Goal: Information Seeking & Learning: Learn about a topic

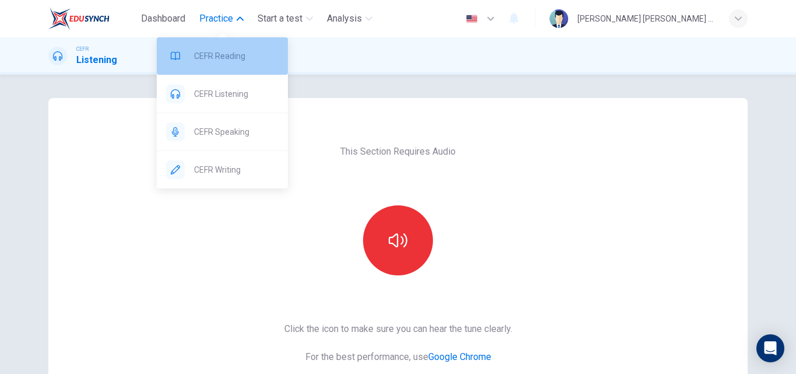
click at [222, 60] on span "CEFR Reading" at bounding box center [236, 56] width 84 height 14
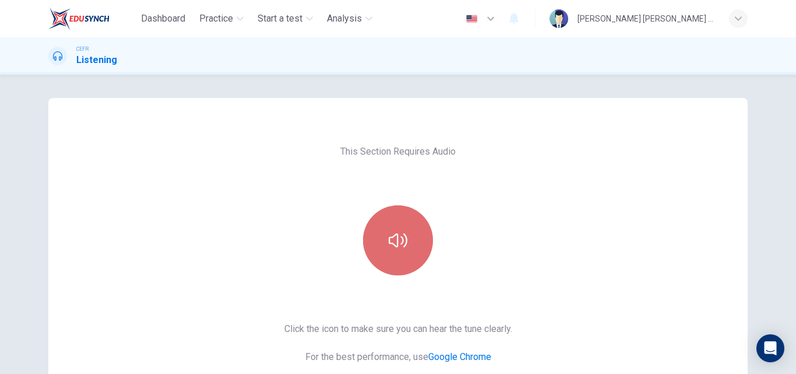
click at [376, 253] on button "button" at bounding box center [398, 240] width 70 height 70
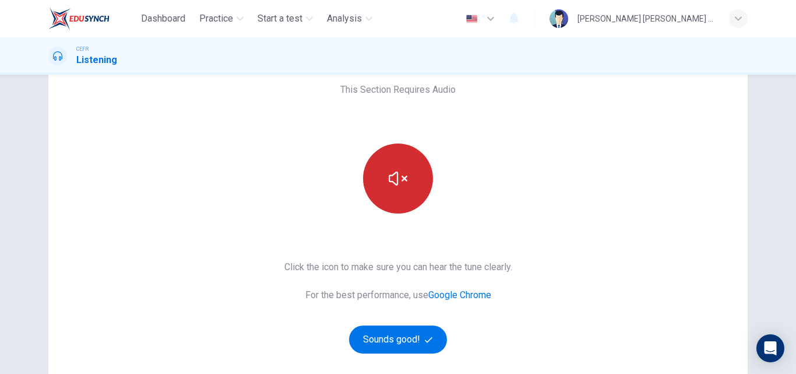
scroll to position [65, 0]
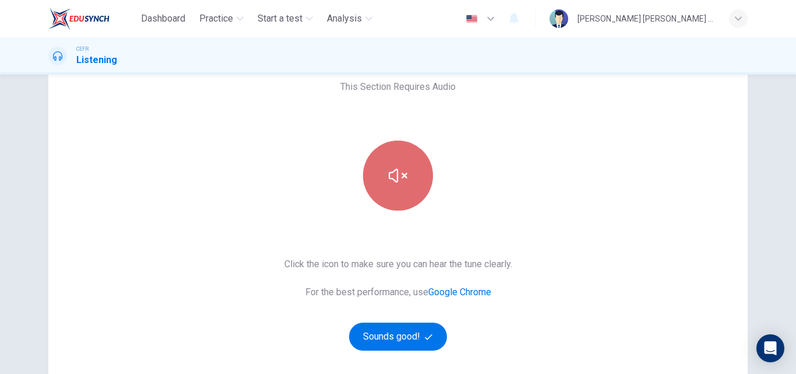
click at [386, 193] on button "button" at bounding box center [398, 175] width 70 height 70
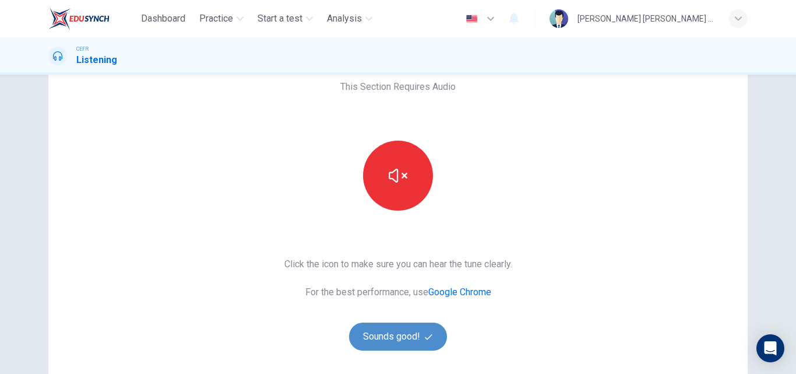
click at [402, 340] on button "Sounds good!" at bounding box center [398, 336] width 98 height 28
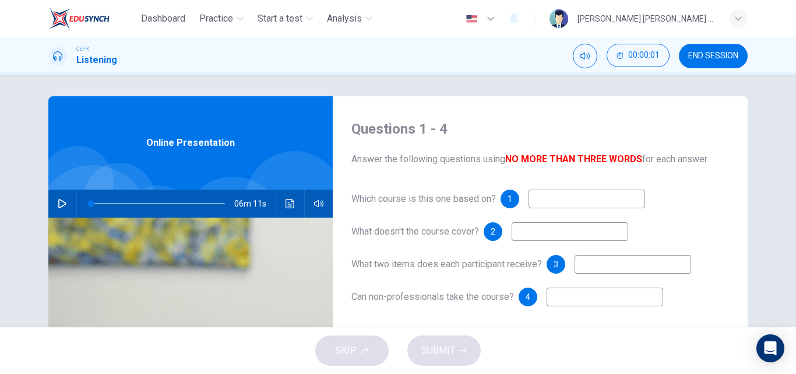
scroll to position [0, 0]
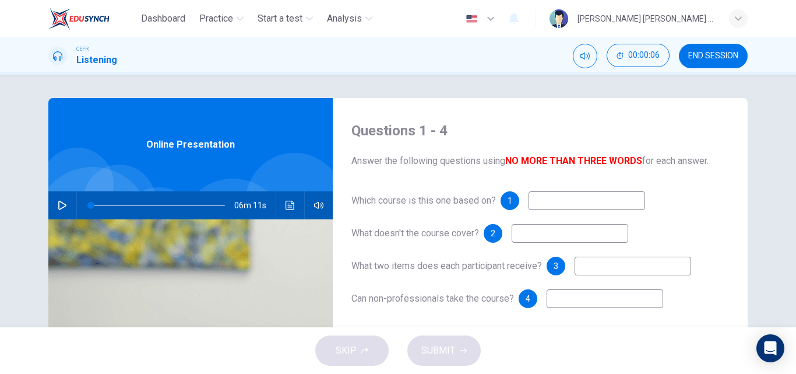
click at [65, 207] on button "button" at bounding box center [62, 205] width 19 height 28
type input "1"
click at [89, 206] on span at bounding box center [90, 205] width 7 height 7
click at [525, 237] on input at bounding box center [570, 233] width 117 height 19
type input "21"
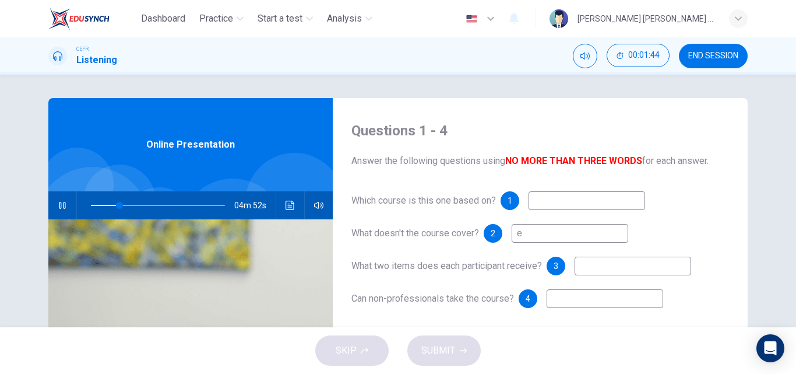
type input "el"
type input "22"
type input "ele"
type input "22"
type input "electro"
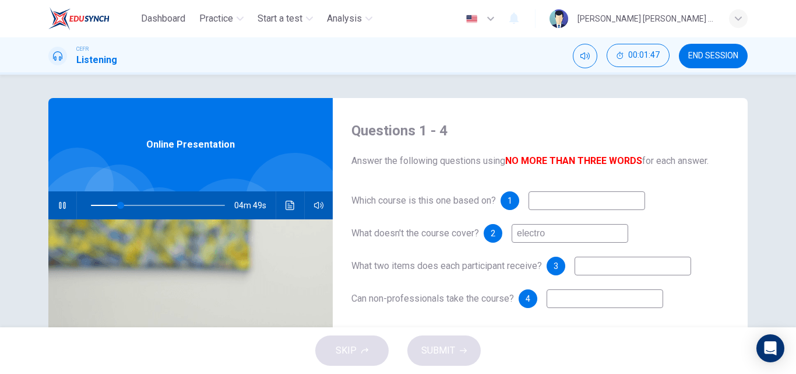
type input "22"
type input "electron"
type input "23"
type input "electron"
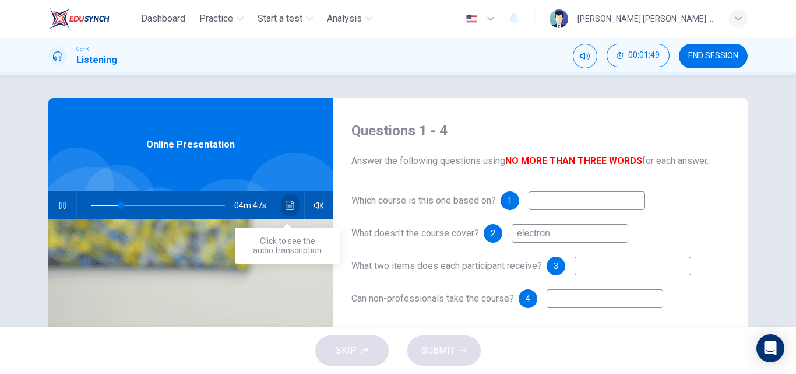
click at [286, 203] on icon "Click to see the audio transcription" at bounding box center [290, 204] width 9 height 9
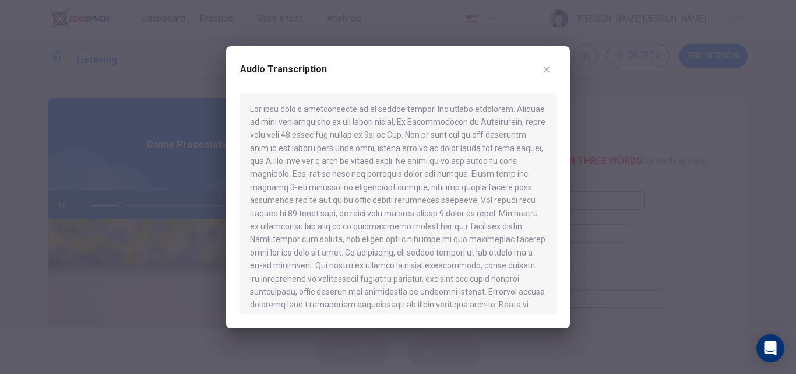
scroll to position [10, 0]
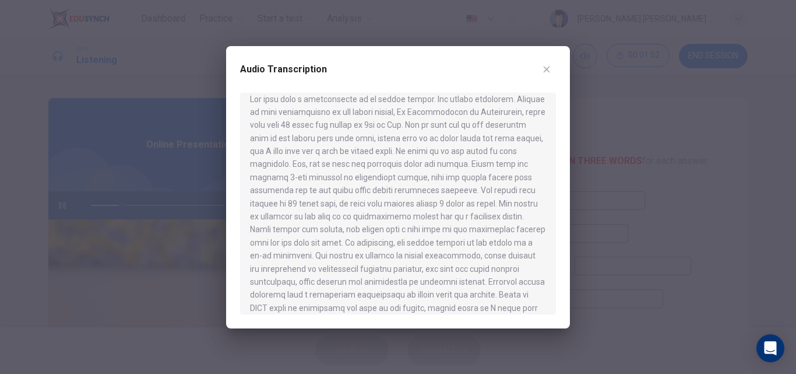
click at [543, 70] on icon "button" at bounding box center [546, 69] width 9 height 9
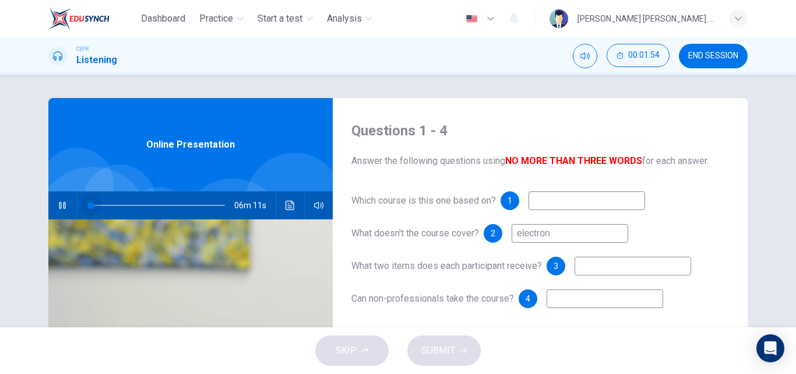
click at [91, 205] on span at bounding box center [158, 205] width 134 height 16
click at [286, 203] on icon "Click to see the audio transcription" at bounding box center [290, 204] width 9 height 9
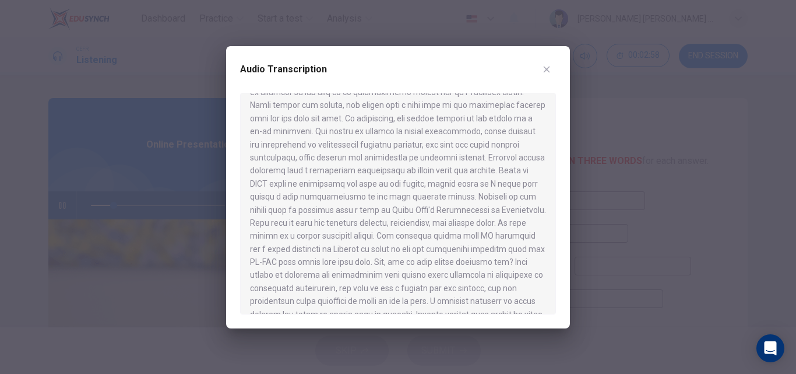
scroll to position [135, 0]
click at [550, 78] on button "button" at bounding box center [546, 69] width 19 height 19
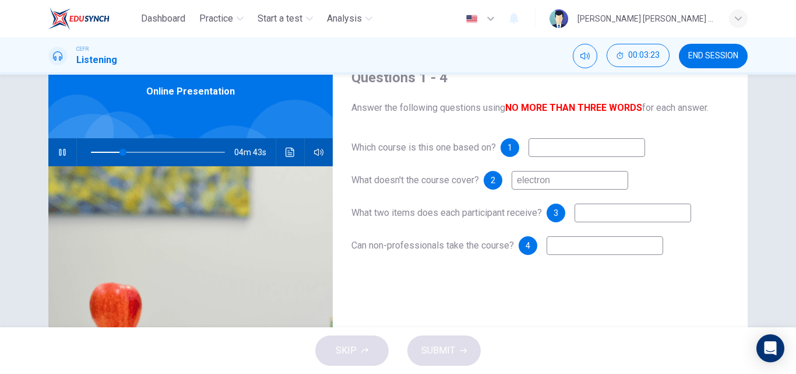
scroll to position [60, 0]
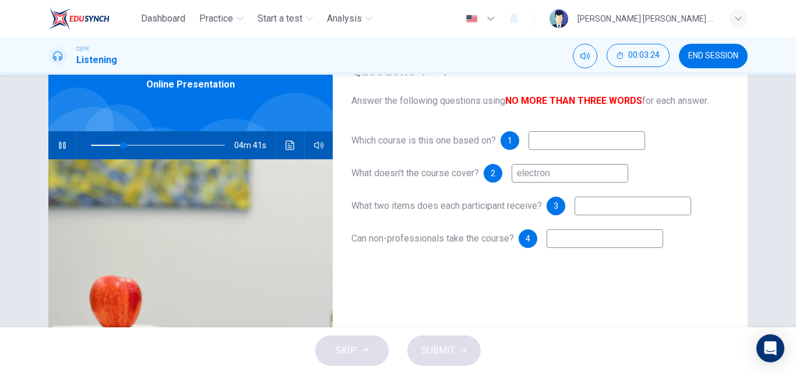
click at [372, 351] on div "SKIP SUBMIT" at bounding box center [398, 350] width 796 height 47
click at [566, 171] on input "electron" at bounding box center [570, 173] width 117 height 19
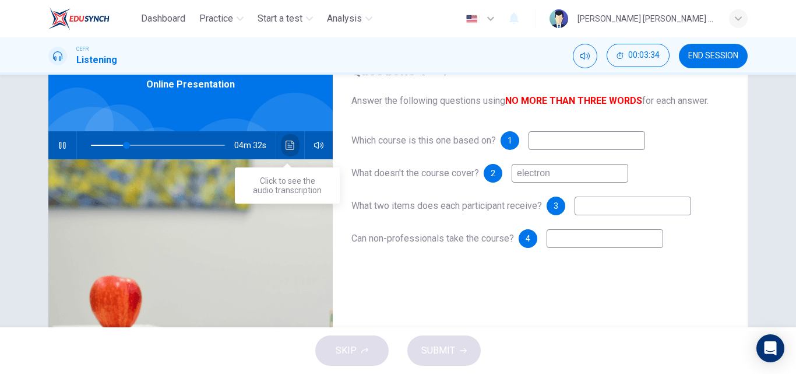
click at [286, 141] on icon "Click to see the audio transcription" at bounding box center [290, 144] width 9 height 9
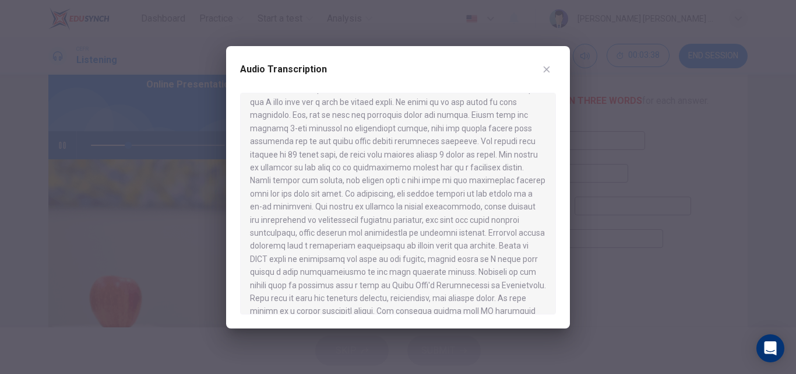
scroll to position [63, 0]
click at [605, 150] on div at bounding box center [398, 187] width 796 height 374
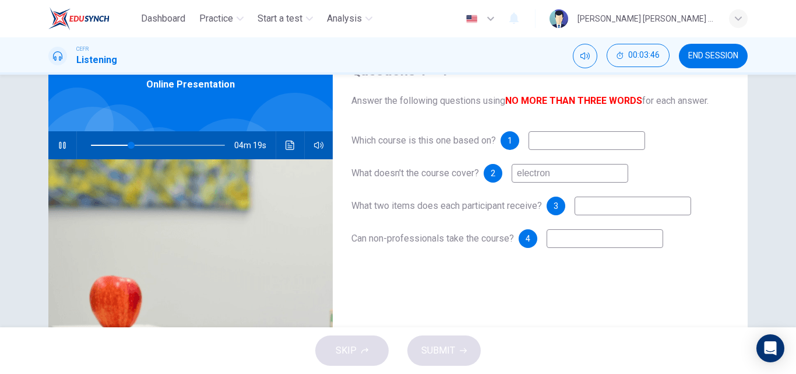
click at [563, 140] on input at bounding box center [587, 140] width 117 height 19
type input "30"
type input "e"
type input "31"
type input "elec"
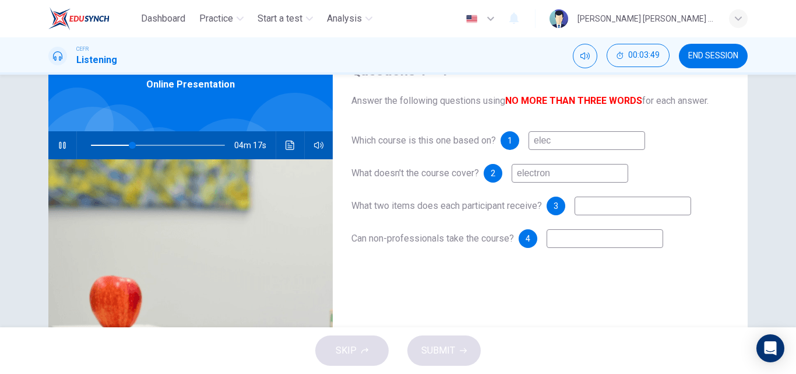
type input "31"
type input "electro"
type input "31"
type input "electronics"
type input "32"
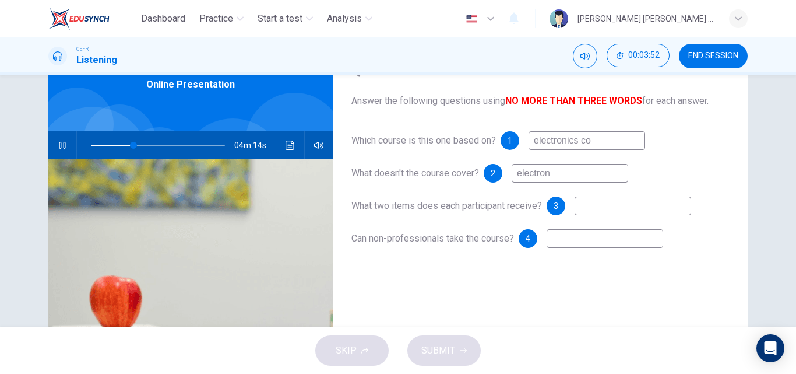
type input "electronics cou"
type input "32"
type input "electronics course"
type input "32"
type input "electronics course overv"
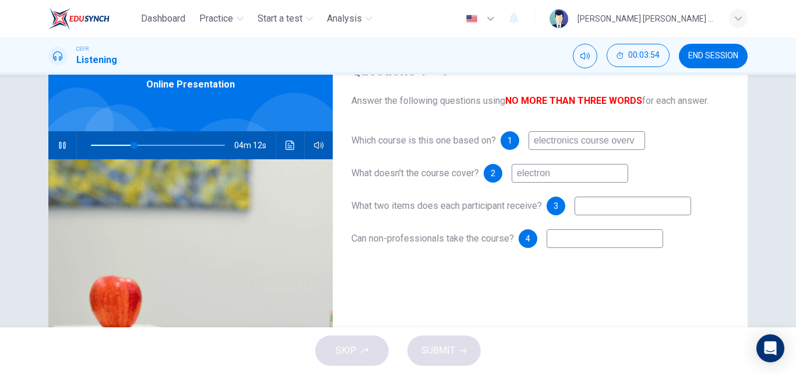
type input "32"
type input "electronics course overview"
type input "33"
type input "electronics course overview"
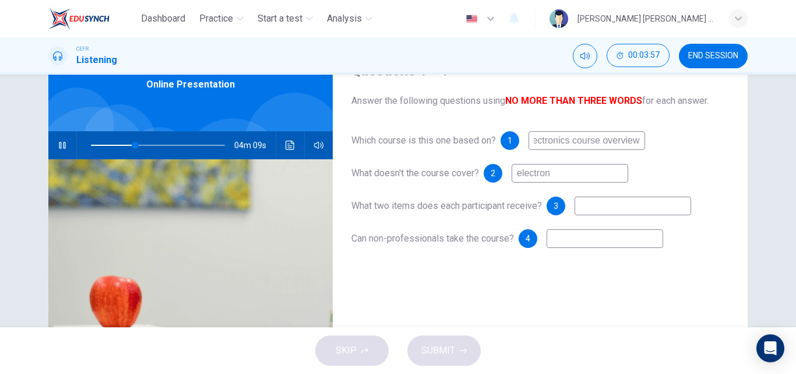
scroll to position [0, 0]
click at [557, 178] on input "electron" at bounding box center [570, 173] width 117 height 19
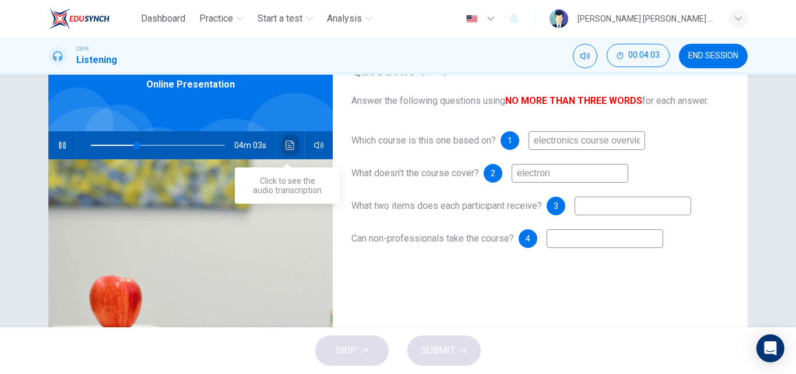
click at [293, 147] on button "Click to see the audio transcription" at bounding box center [290, 145] width 19 height 28
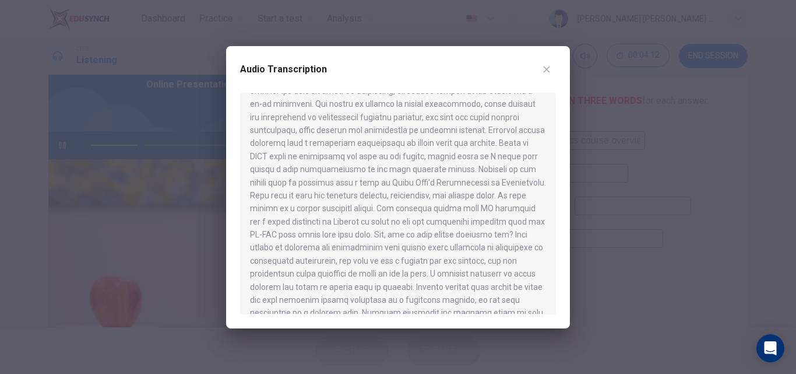
scroll to position [162, 0]
drag, startPoint x: 474, startPoint y: 118, endPoint x: 527, endPoint y: 137, distance: 55.9
click at [527, 137] on div at bounding box center [398, 203] width 316 height 221
click at [549, 68] on icon "button" at bounding box center [546, 69] width 9 height 9
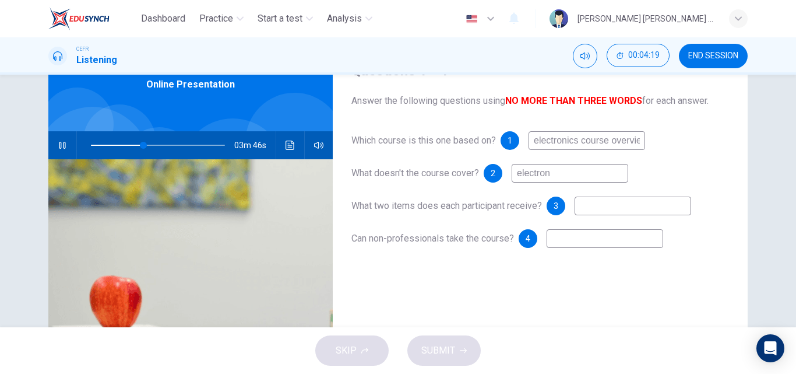
click at [561, 173] on input "electron" at bounding box center [570, 173] width 117 height 19
type input "40"
type input "e"
type input "40"
type input "d"
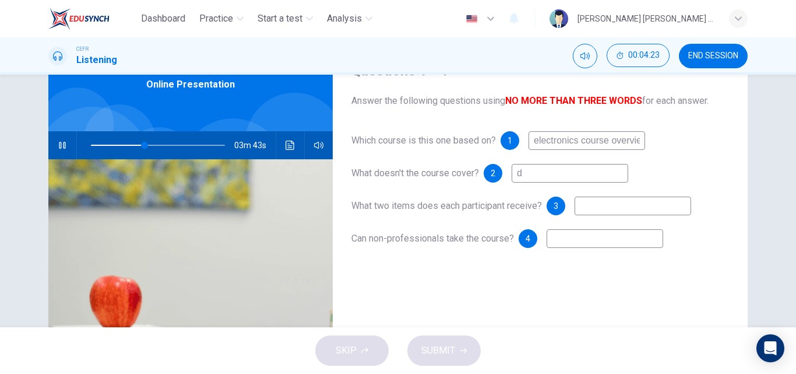
type input "40"
type input "digit"
type input "40"
type input "digital e"
type input "41"
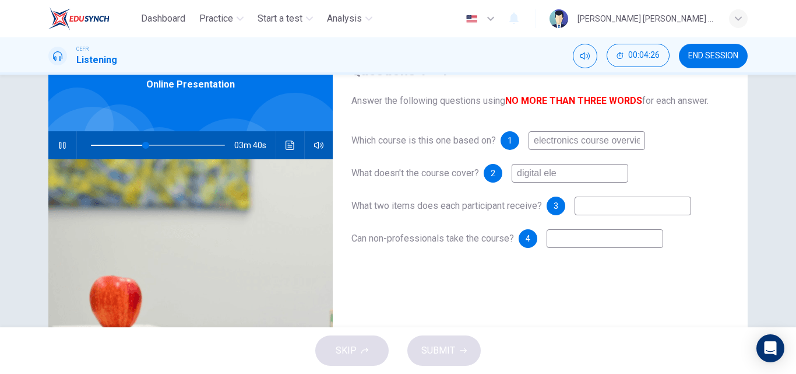
type input "digital elec"
type input "41"
type input "digital elect"
type input "41"
type input "digital electro"
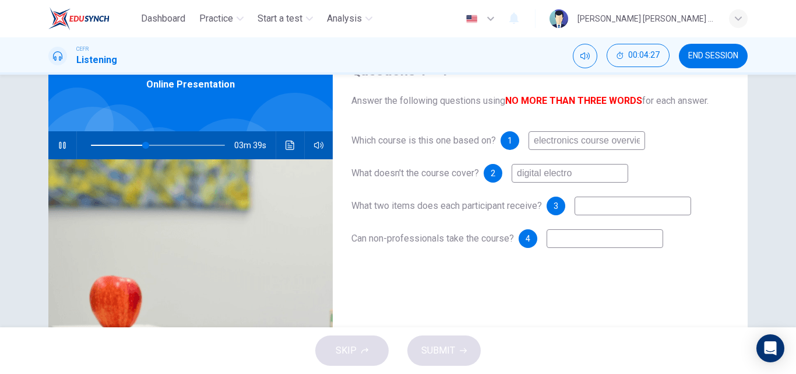
type input "41"
type input "digital electronics"
type input "41"
type input "digital electronics"
type input "42"
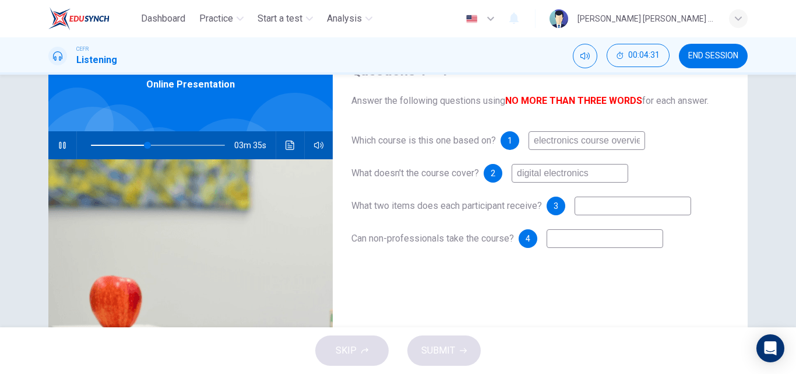
type input "digital electronics"
type input "43"
type input "digital electronics"
click at [283, 138] on button "Click to see the audio transcription" at bounding box center [290, 145] width 19 height 28
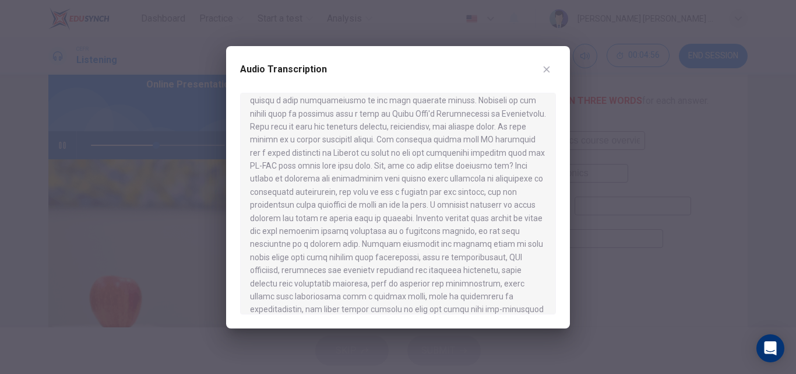
scroll to position [231, 0]
click at [581, 170] on div at bounding box center [398, 187] width 796 height 374
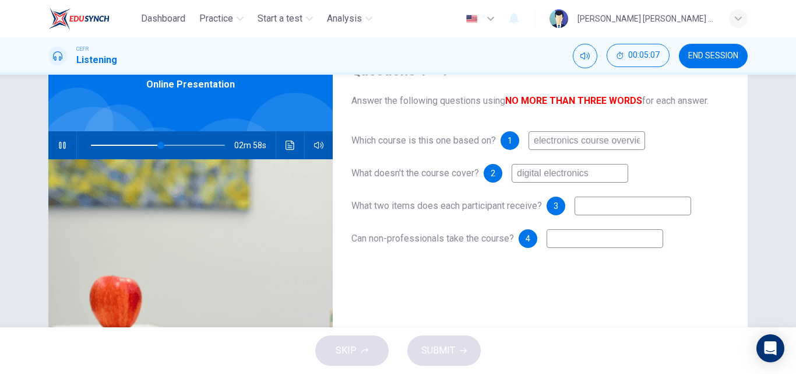
click at [613, 206] on input at bounding box center [633, 205] width 117 height 19
type input "52"
type input "book"
type input "53"
type input "book and"
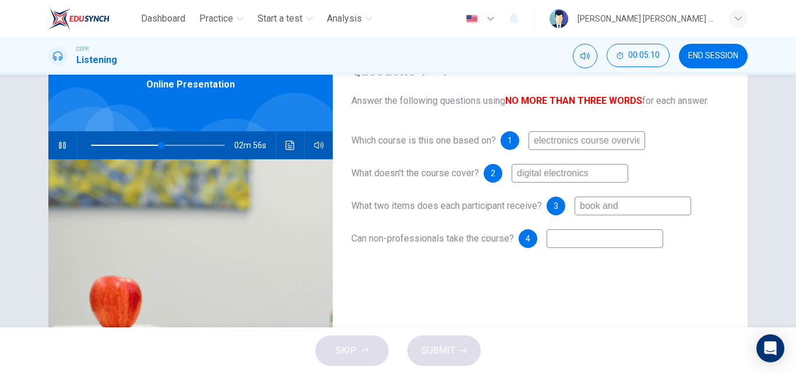
type input "53"
type input "book and"
type input "53"
type input "book and CD"
type input "53"
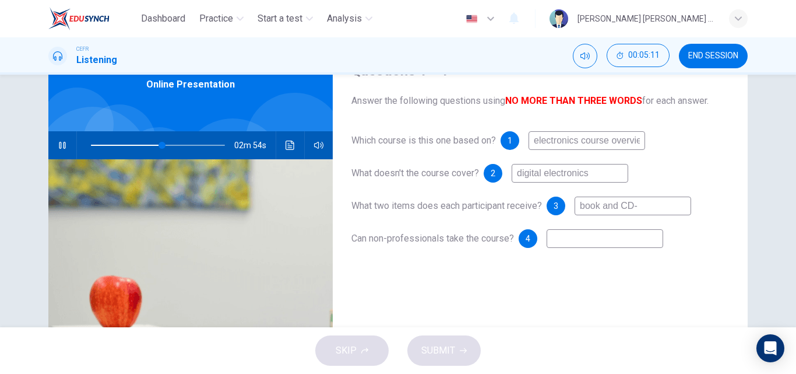
type input "book and CD-R"
type input "53"
type input "book and CD-Rom"
type input "54"
type input "book and CD-Rom"
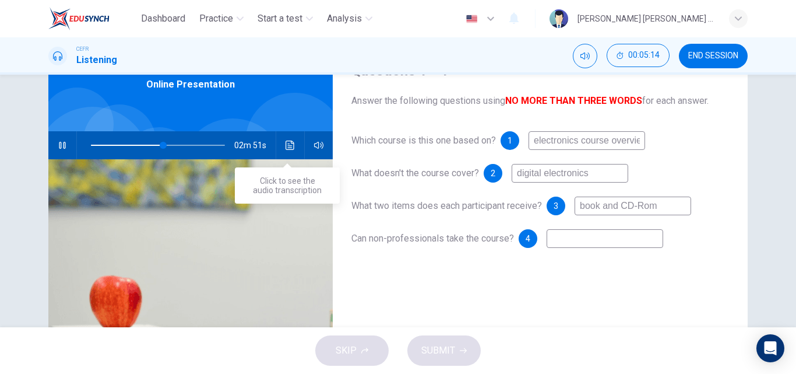
click at [290, 147] on icon "Click to see the audio transcription" at bounding box center [290, 144] width 9 height 9
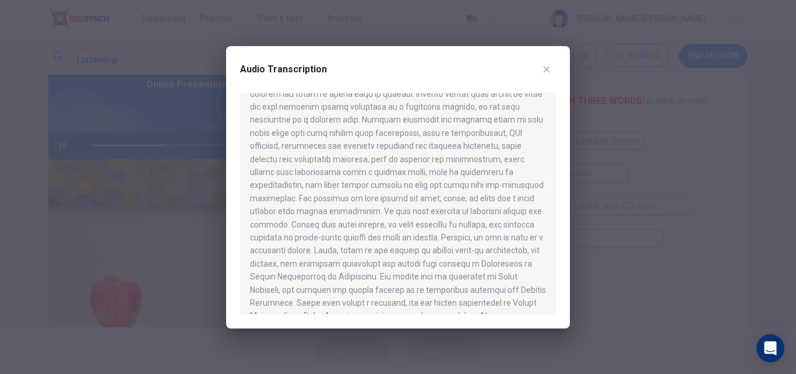
scroll to position [355, 0]
click at [540, 66] on button "button" at bounding box center [546, 69] width 19 height 19
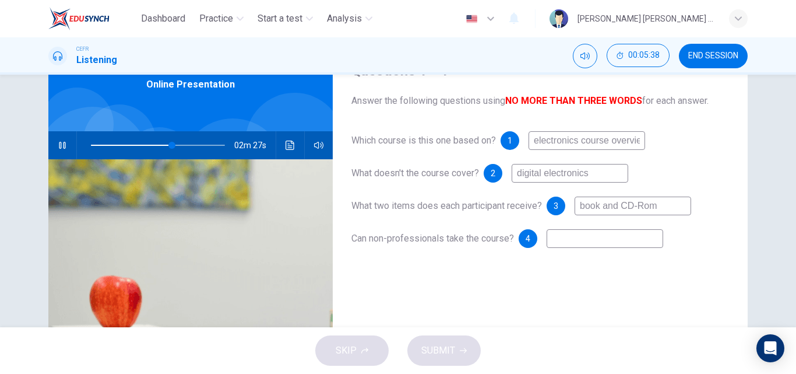
click at [576, 238] on input at bounding box center [605, 238] width 117 height 19
type input "61"
type input "ye"
type input "61"
type input "yes"
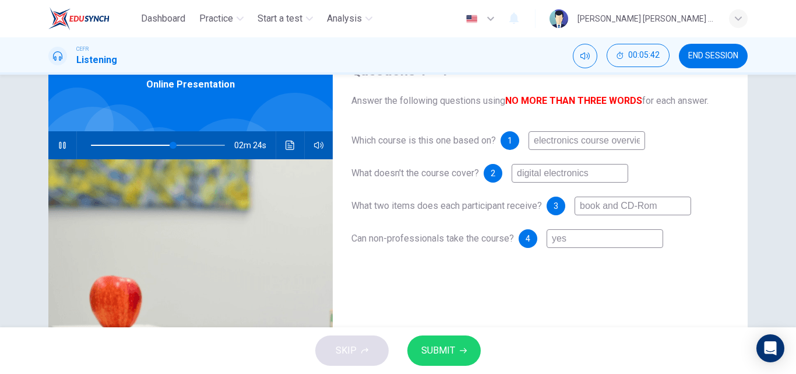
type input "61"
type input "yes"
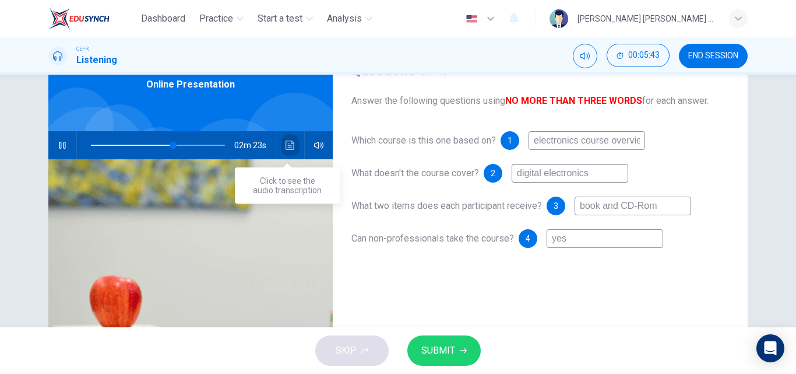
click at [287, 152] on button "Click to see the audio transcription" at bounding box center [290, 145] width 19 height 28
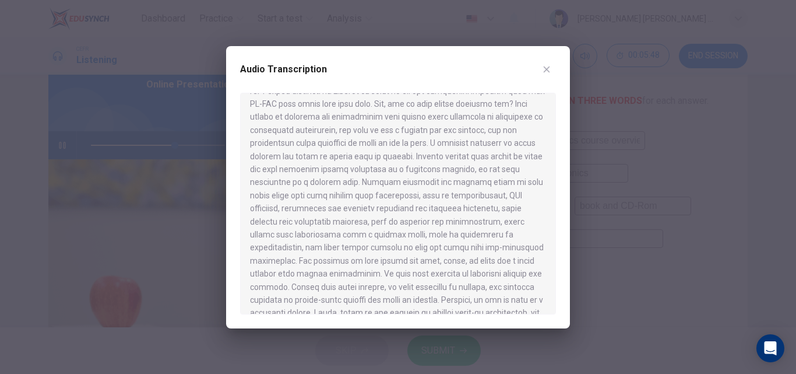
scroll to position [294, 0]
click at [448, 250] on div at bounding box center [398, 203] width 316 height 221
click at [522, 178] on div at bounding box center [398, 203] width 316 height 221
click at [548, 74] on button "button" at bounding box center [546, 69] width 19 height 19
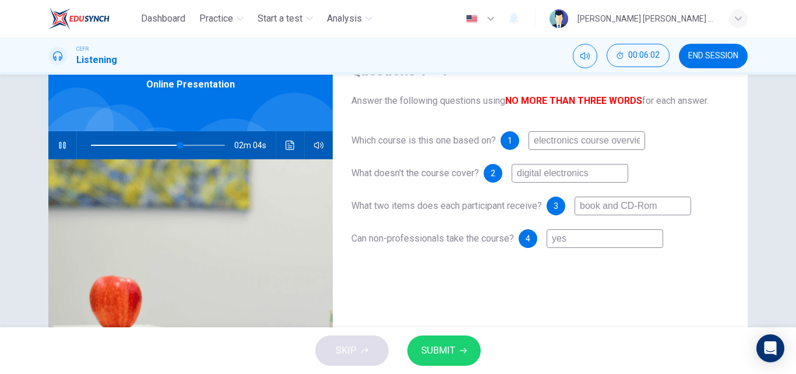
click at [548, 74] on div "CEFR Listening 00:06:02 END SESSION" at bounding box center [398, 55] width 796 height 37
click at [456, 346] on button "SUBMIT" at bounding box center [443, 350] width 73 height 30
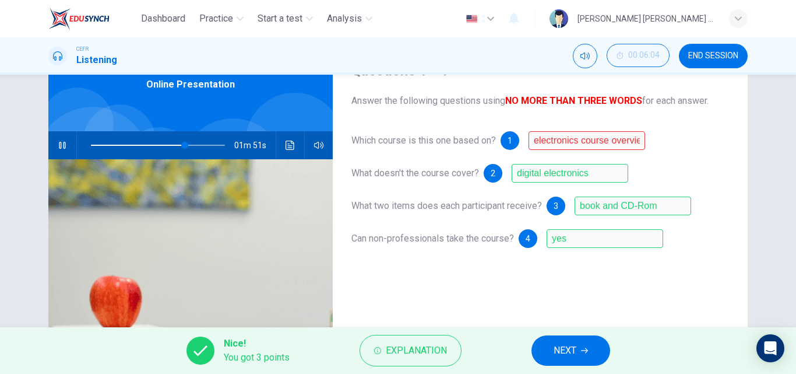
click at [466, 208] on span "What two items does each participant receive?" at bounding box center [446, 205] width 191 height 11
click at [419, 346] on span "Explanation" at bounding box center [416, 350] width 61 height 16
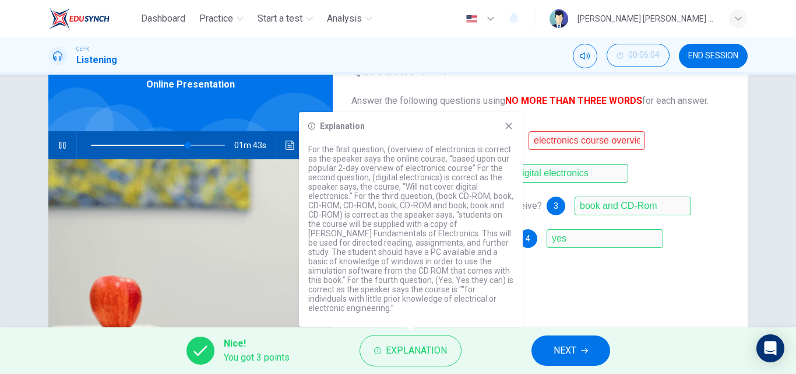
click at [506, 131] on icon at bounding box center [508, 125] width 9 height 9
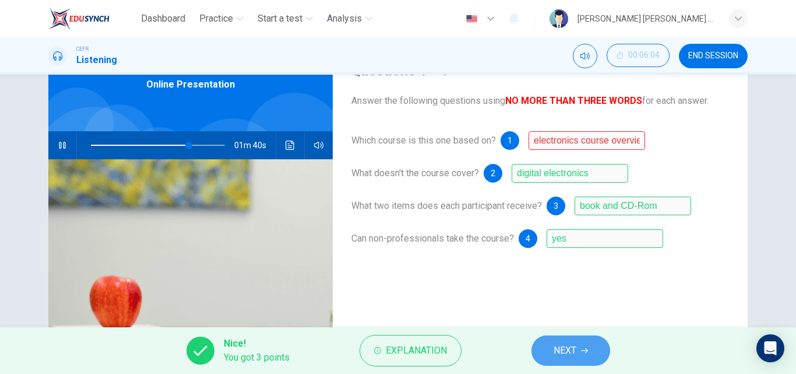
click at [566, 343] on span "NEXT" at bounding box center [565, 350] width 23 height 16
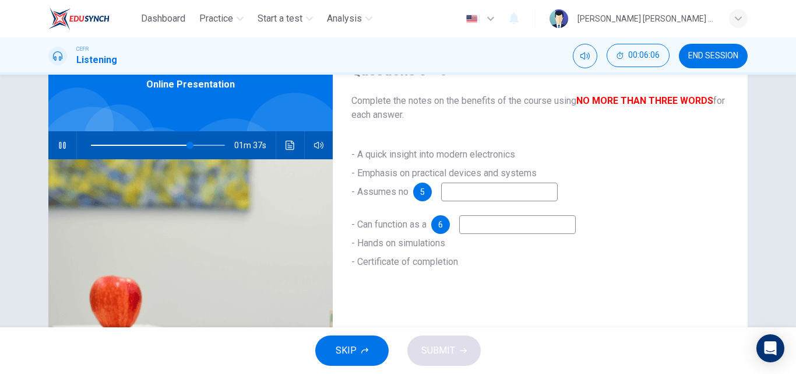
click at [490, 195] on input at bounding box center [499, 191] width 117 height 19
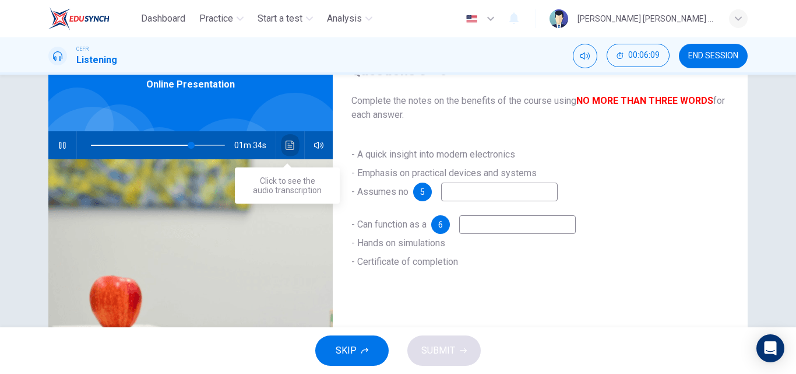
click at [288, 144] on icon "Click to see the audio transcription" at bounding box center [290, 144] width 9 height 9
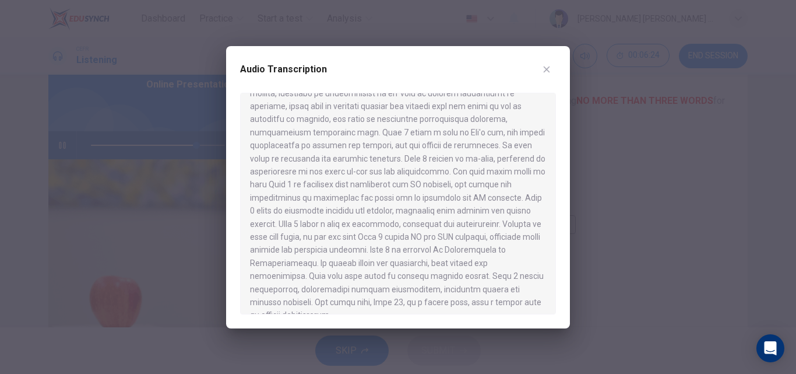
scroll to position [659, 0]
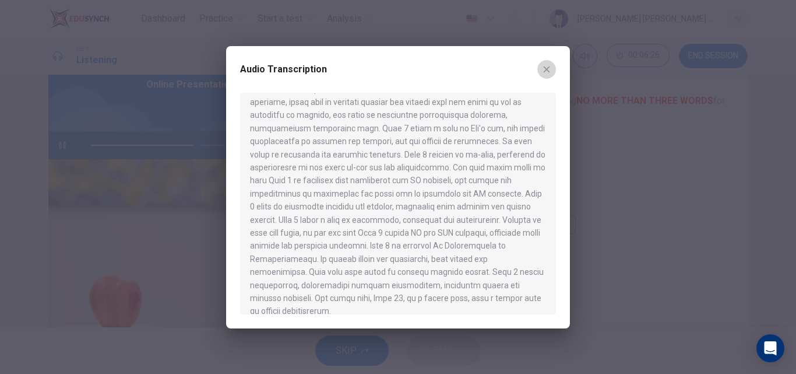
click at [546, 71] on icon "button" at bounding box center [546, 69] width 9 height 9
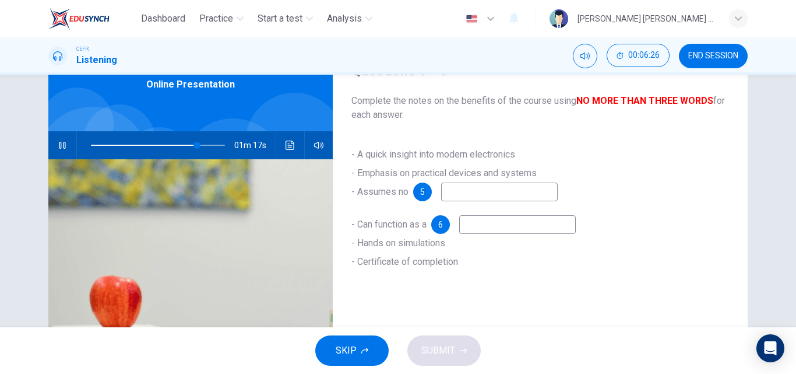
click at [546, 71] on div "CEFR Listening 00:06:26 END SESSION" at bounding box center [398, 55] width 796 height 37
click at [164, 145] on span at bounding box center [158, 145] width 134 height 16
click at [152, 142] on span at bounding box center [155, 145] width 7 height 7
click at [139, 145] on span at bounding box center [158, 145] width 134 height 16
click at [483, 193] on input at bounding box center [499, 191] width 117 height 19
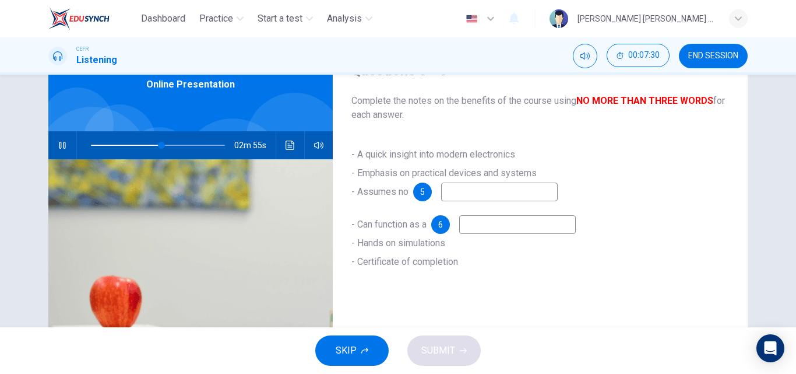
type input "53"
type input "prior"
type input "53"
type input "prior knowl"
type input "53"
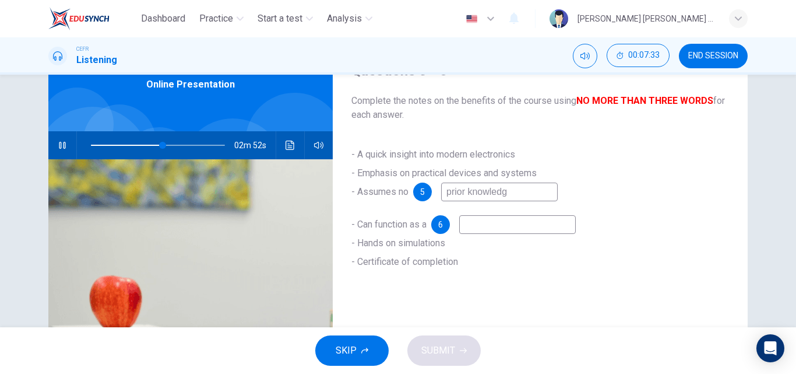
type input "prior knowledge"
type input "54"
type input "prior knowledge"
click at [498, 221] on input at bounding box center [517, 224] width 117 height 19
type input "55"
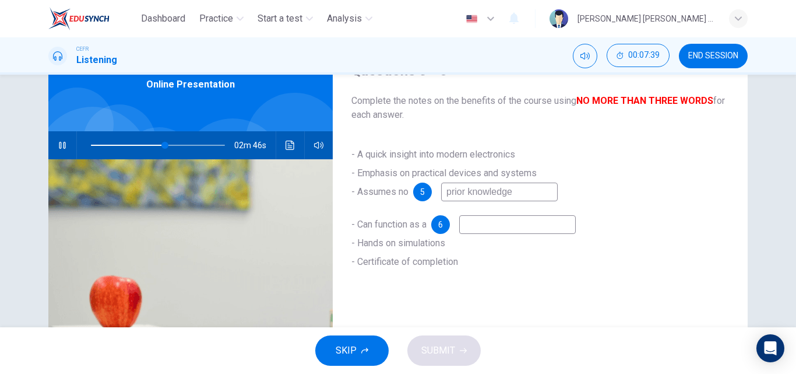
type input "r"
type input "55"
type input "re"
type input "56"
type input "ref"
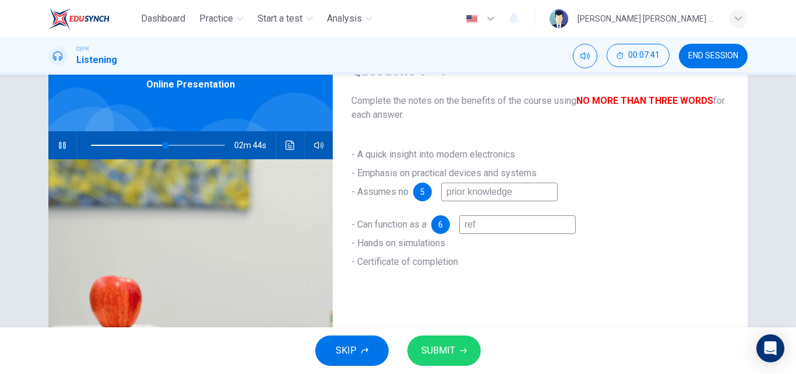
type input "56"
type input "refr"
type input "56"
type input "refre"
type input "56"
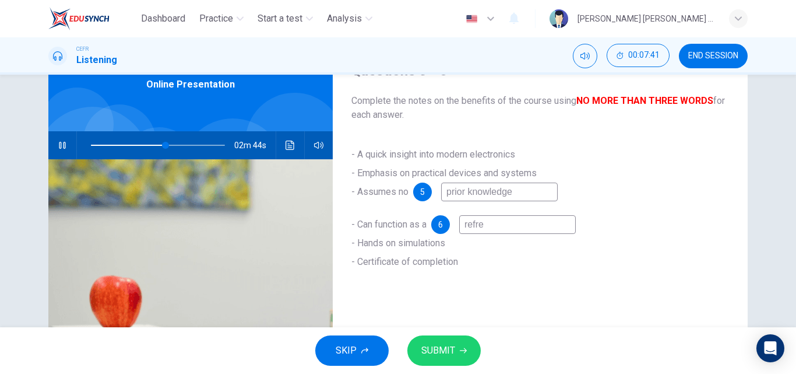
type input "refres"
type input "56"
type input "refresh"
type input "56"
type input "refresher"
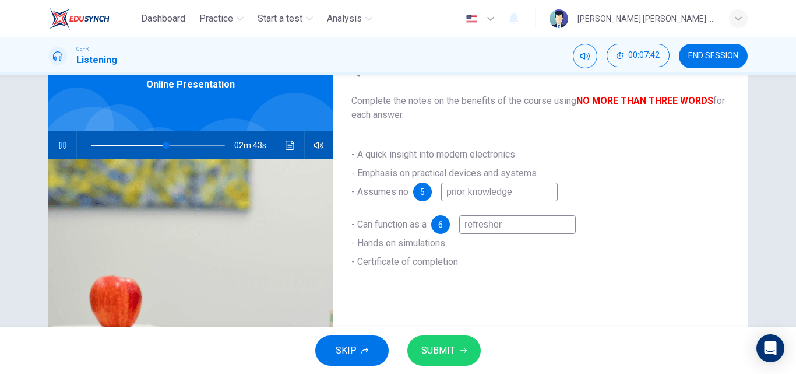
type input "56"
type input "refresher"
type input "56"
type input "refresher c"
type input "56"
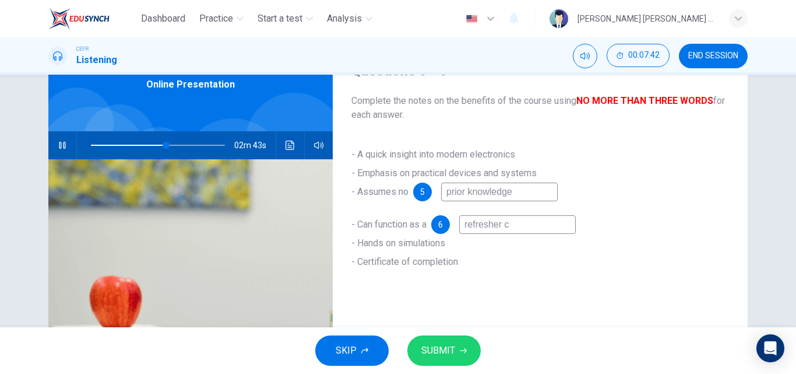
type input "refresher co"
type input "56"
type input "refresher cou"
type input "56"
type input "refresher cour"
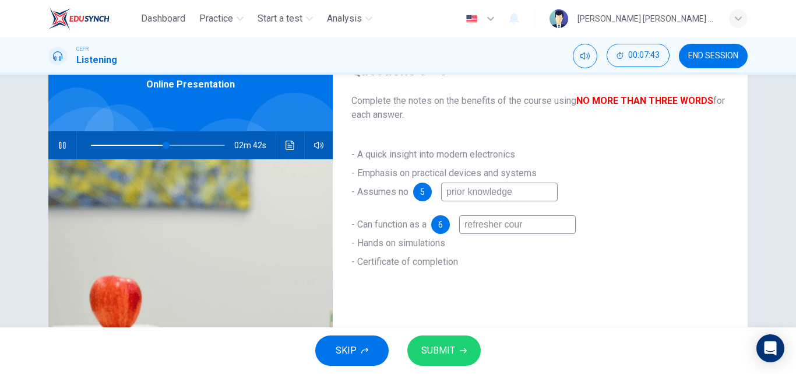
type input "56"
type input "refresher cours"
type input "56"
type input "refresher course"
type input "56"
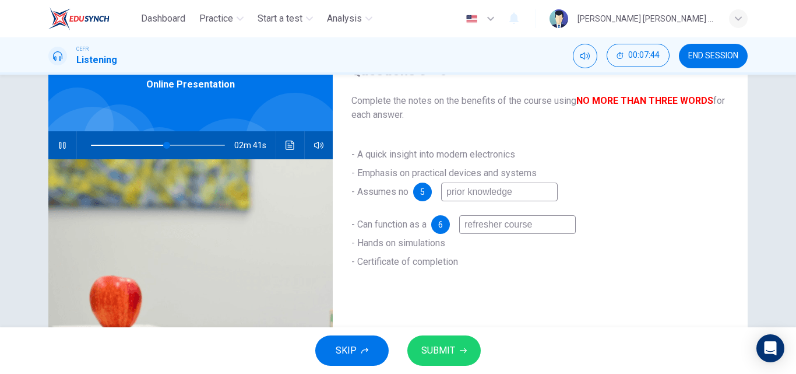
type input "refresher course"
click at [457, 340] on button "SUBMIT" at bounding box center [443, 350] width 73 height 30
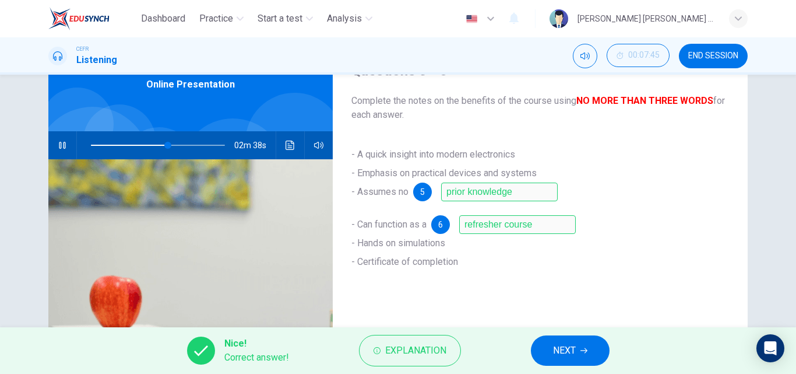
type input "58"
click at [546, 344] on button "NEXT" at bounding box center [570, 350] width 79 height 30
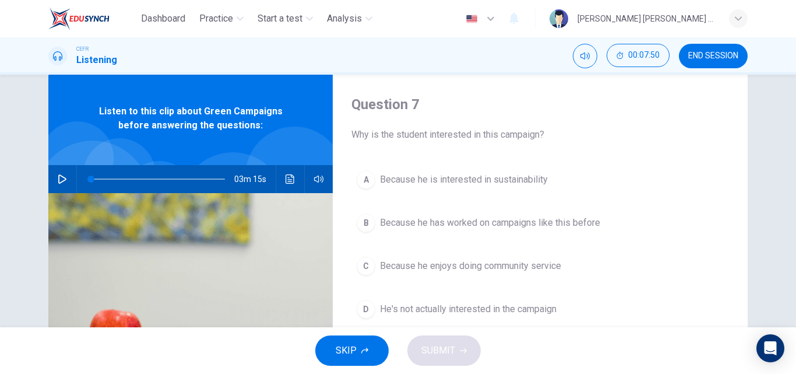
scroll to position [27, 0]
click at [66, 175] on button "button" at bounding box center [62, 178] width 19 height 28
type input "1"
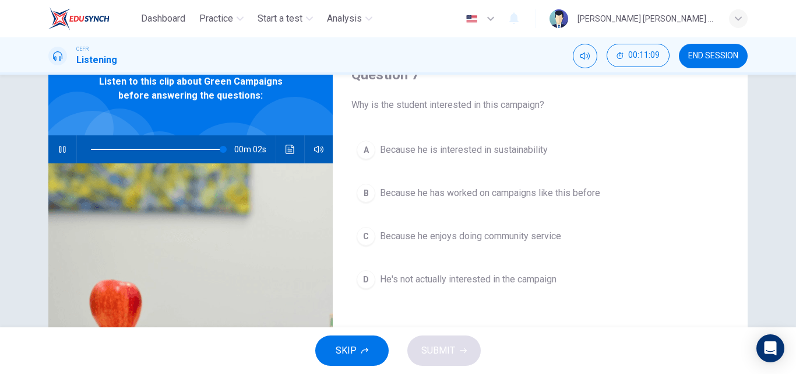
scroll to position [61, 0]
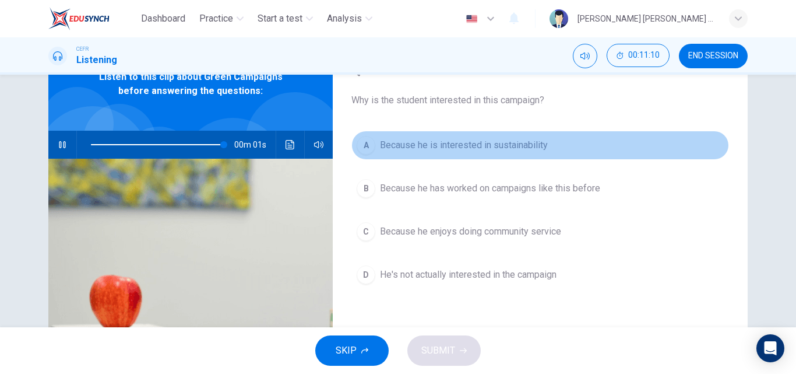
click at [447, 143] on span "Because he is interested in sustainability" at bounding box center [464, 145] width 168 height 14
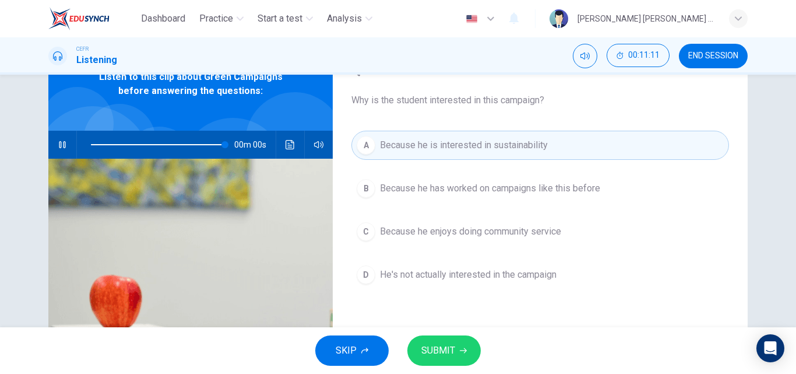
type input "0"
click at [448, 341] on button "SUBMIT" at bounding box center [443, 350] width 73 height 30
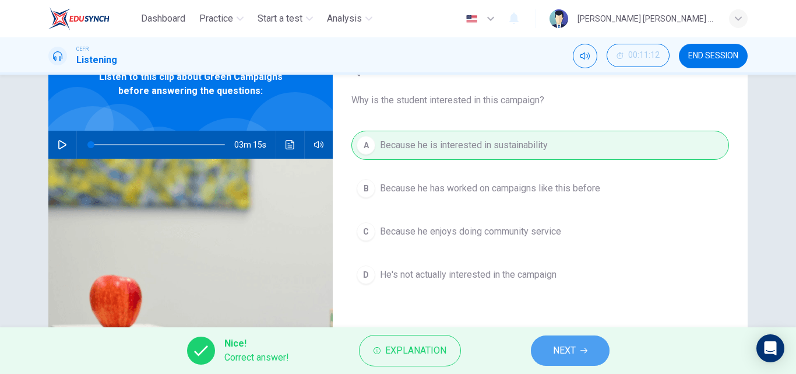
click at [548, 340] on button "NEXT" at bounding box center [570, 350] width 79 height 30
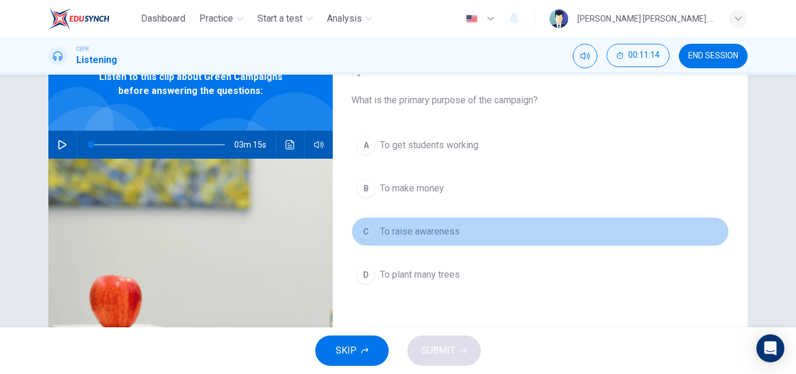
click at [438, 227] on span "To raise awareness" at bounding box center [420, 231] width 80 height 14
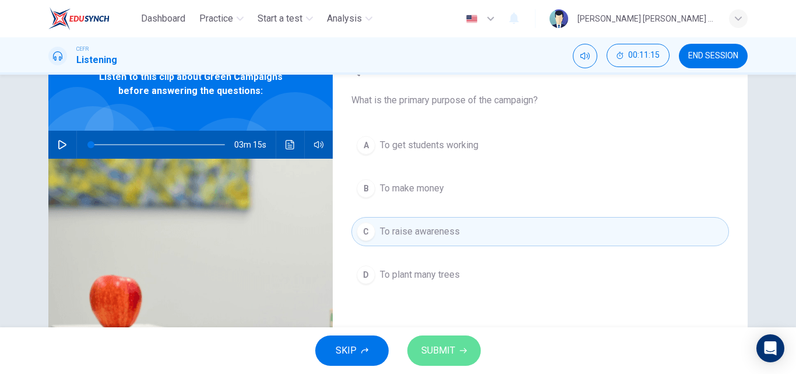
click at [454, 348] on span "SUBMIT" at bounding box center [438, 350] width 34 height 16
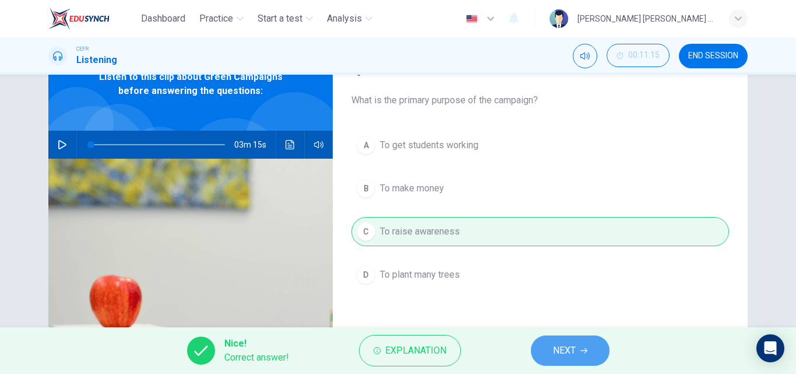
click at [552, 350] on button "NEXT" at bounding box center [570, 350] width 79 height 30
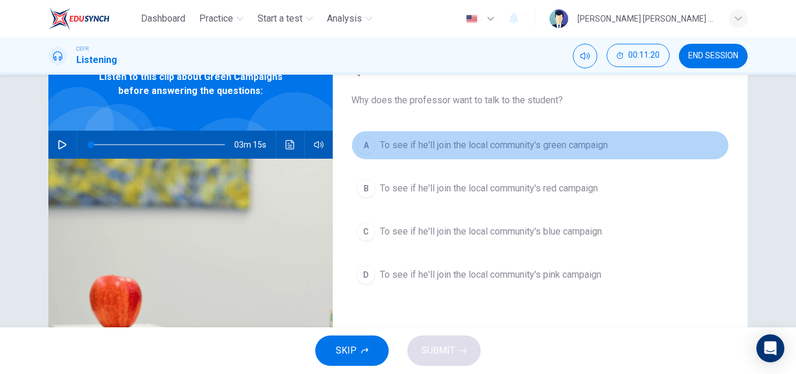
click at [510, 151] on span "To see if he'll join the local community's green campaign" at bounding box center [494, 145] width 228 height 14
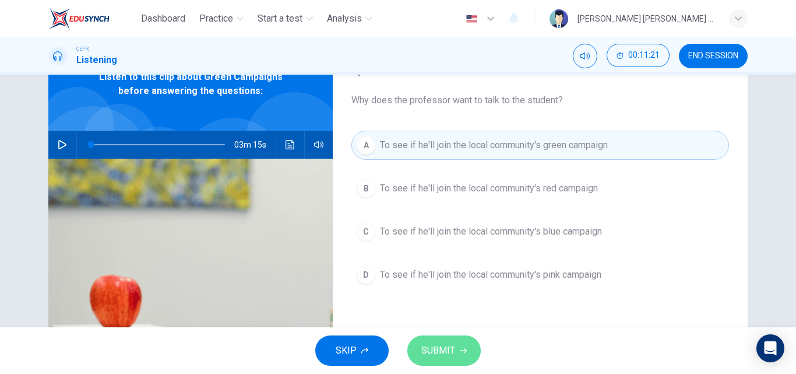
click at [457, 349] on button "SUBMIT" at bounding box center [443, 350] width 73 height 30
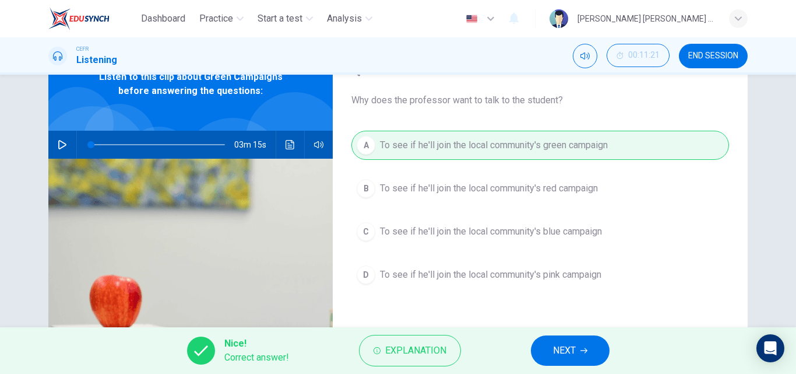
click at [559, 343] on span "NEXT" at bounding box center [564, 350] width 23 height 16
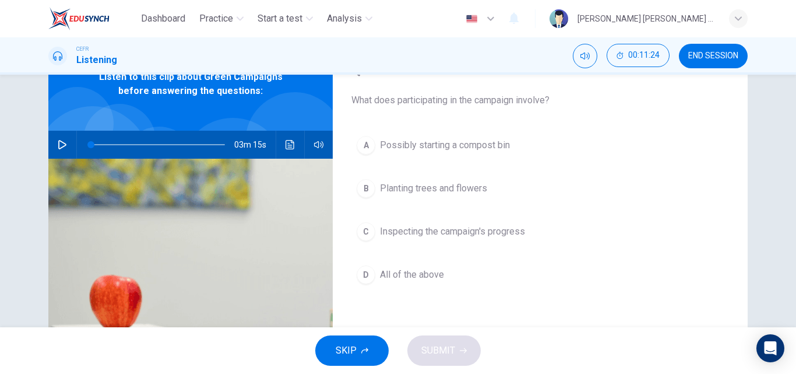
click at [441, 192] on span "Planting trees and flowers" at bounding box center [433, 188] width 107 height 14
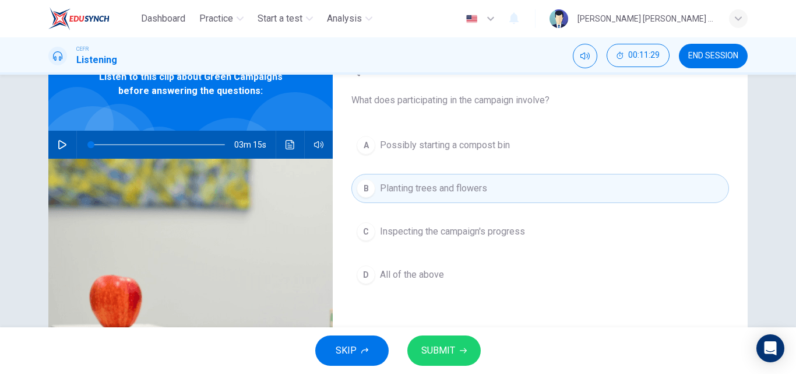
click at [419, 282] on button "D All of the above" at bounding box center [540, 274] width 378 height 29
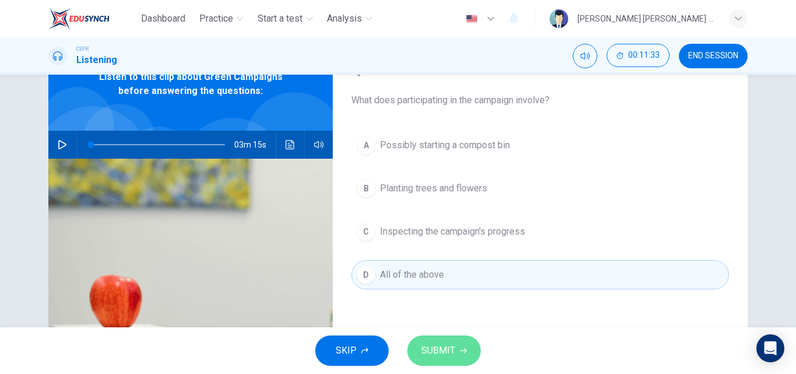
click at [444, 350] on span "SUBMIT" at bounding box center [438, 350] width 34 height 16
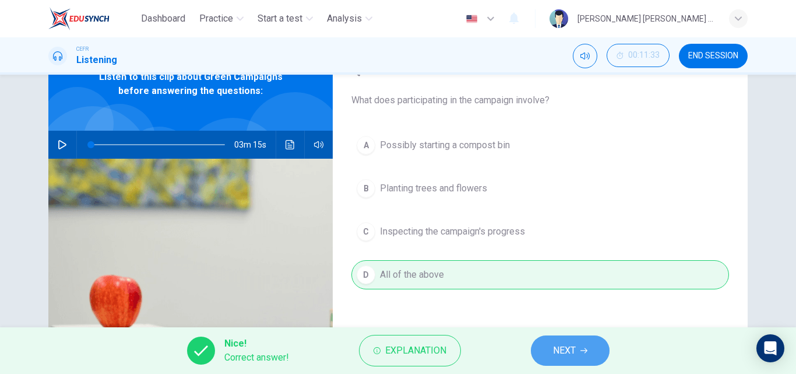
click at [550, 348] on button "NEXT" at bounding box center [570, 350] width 79 height 30
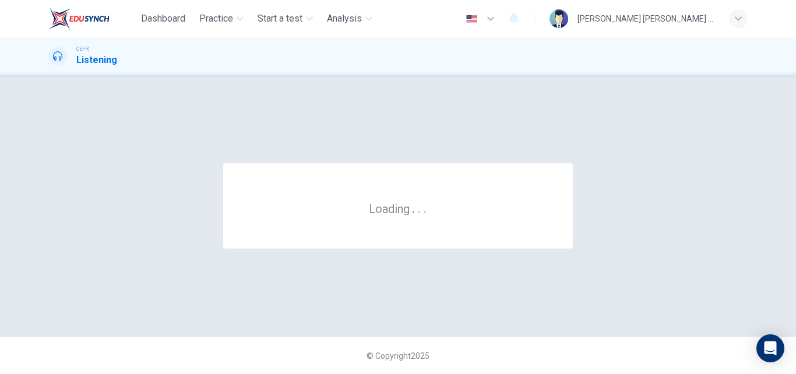
scroll to position [0, 0]
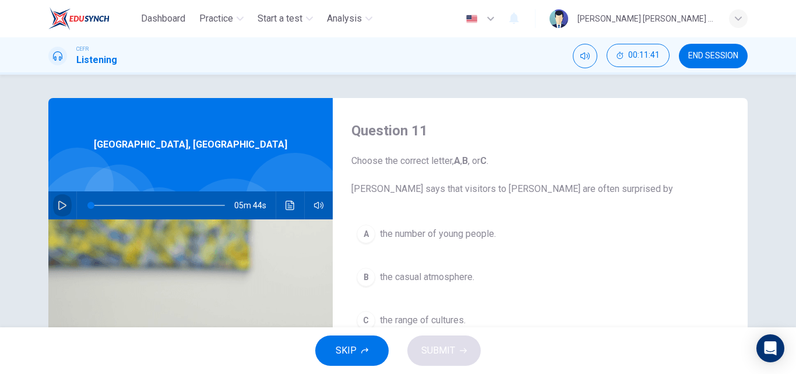
click at [58, 209] on icon "button" at bounding box center [62, 204] width 9 height 9
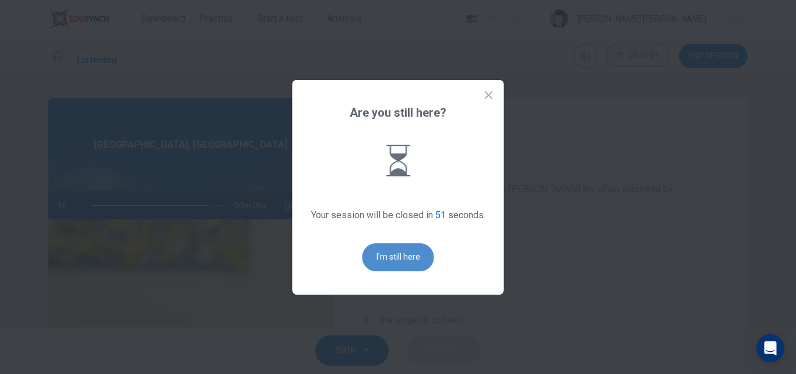
click at [392, 256] on button "I'm still here" at bounding box center [398, 257] width 72 height 28
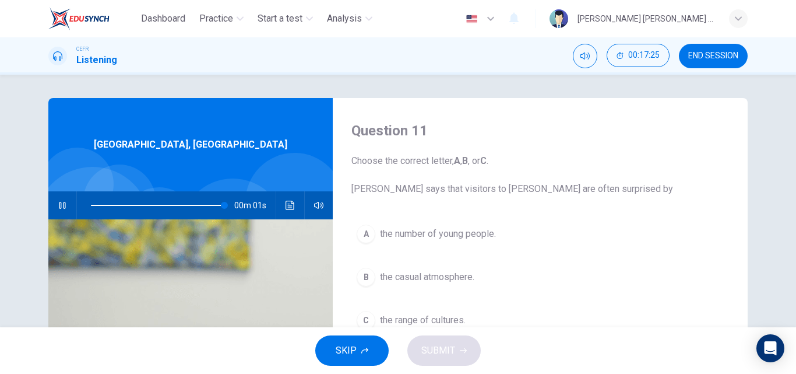
type input "0"
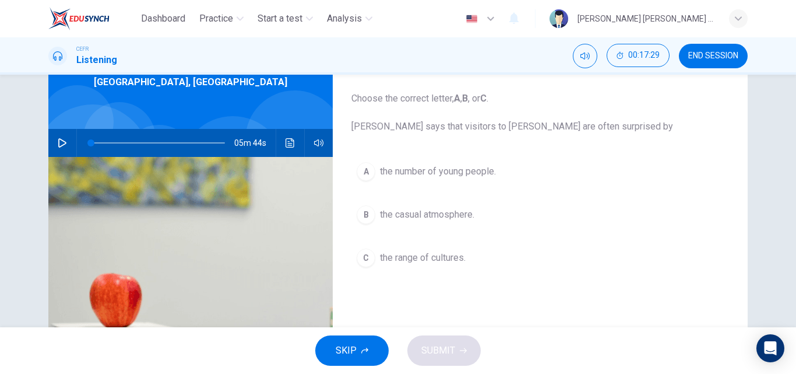
scroll to position [71, 0]
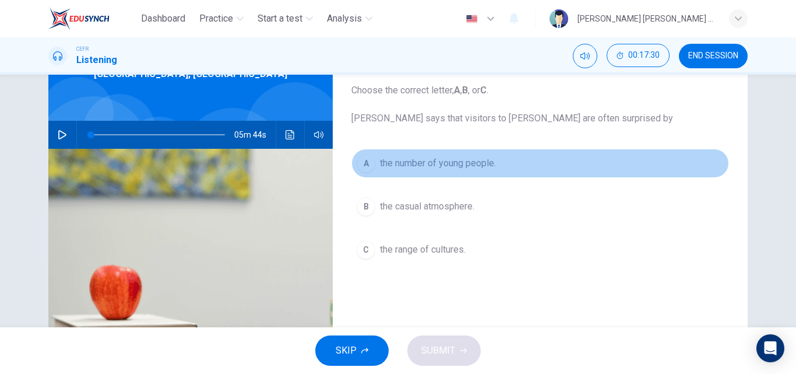
click at [429, 158] on span "the number of young people." at bounding box center [438, 163] width 116 height 14
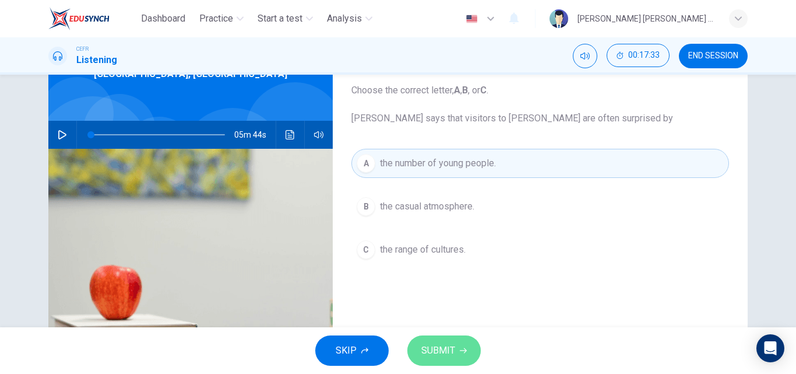
click at [441, 355] on span "SUBMIT" at bounding box center [438, 350] width 34 height 16
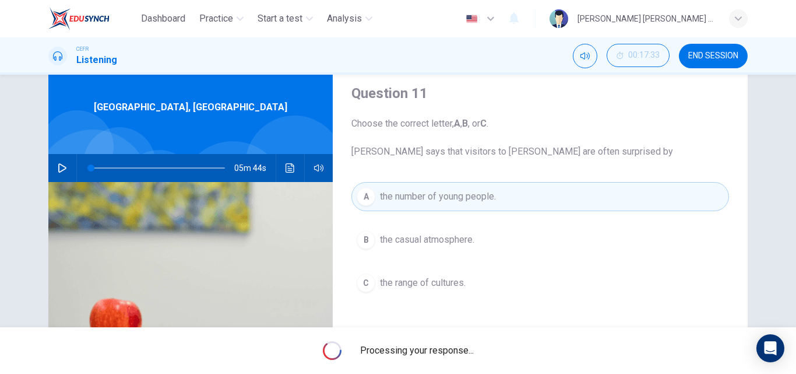
scroll to position [33, 0]
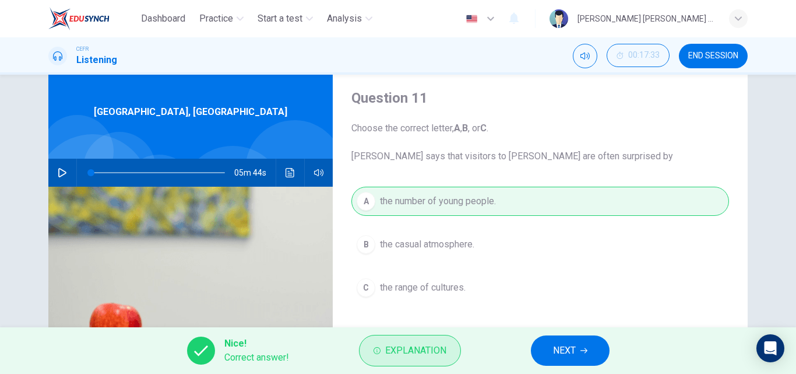
click at [421, 363] on button "Explanation" at bounding box center [410, 350] width 102 height 31
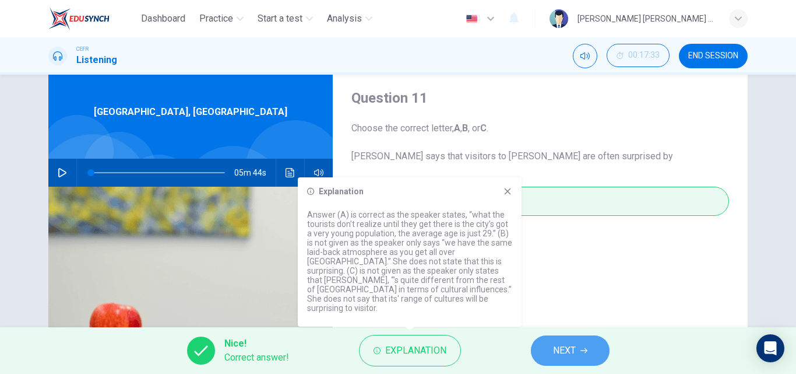
click at [555, 341] on button "NEXT" at bounding box center [570, 350] width 79 height 30
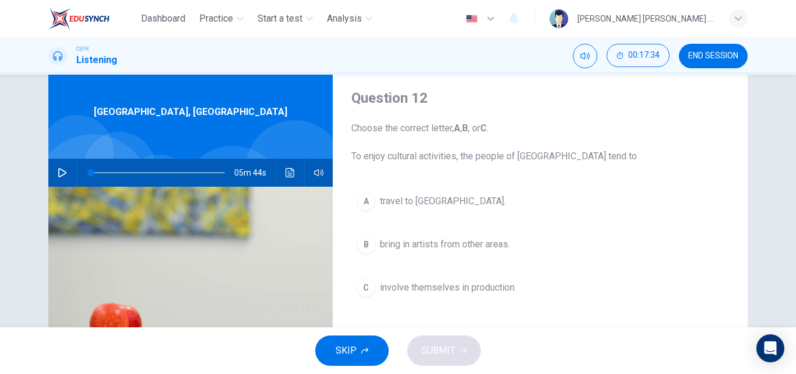
scroll to position [63, 0]
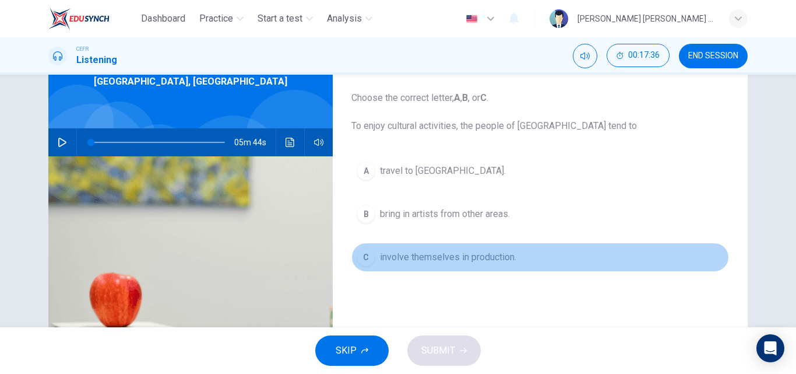
click at [467, 249] on button "C involve themselves in production." at bounding box center [540, 256] width 378 height 29
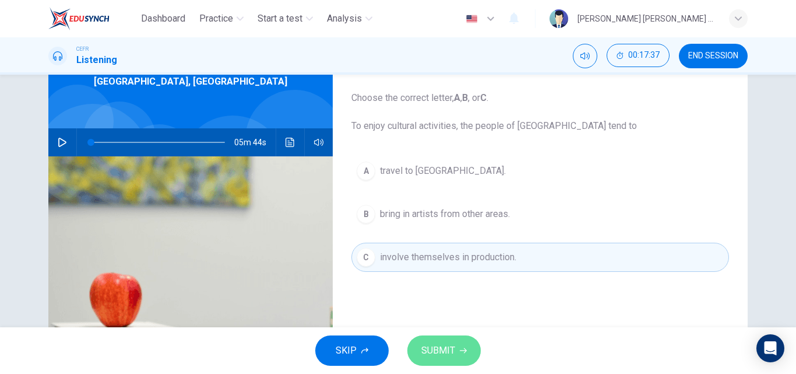
click at [463, 346] on button "SUBMIT" at bounding box center [443, 350] width 73 height 30
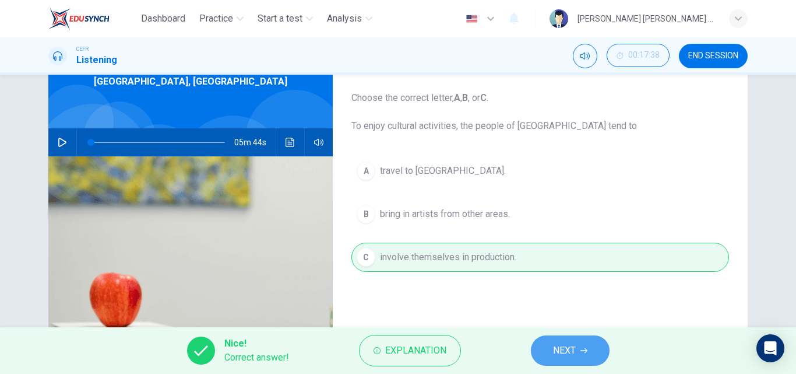
click at [546, 350] on button "NEXT" at bounding box center [570, 350] width 79 height 30
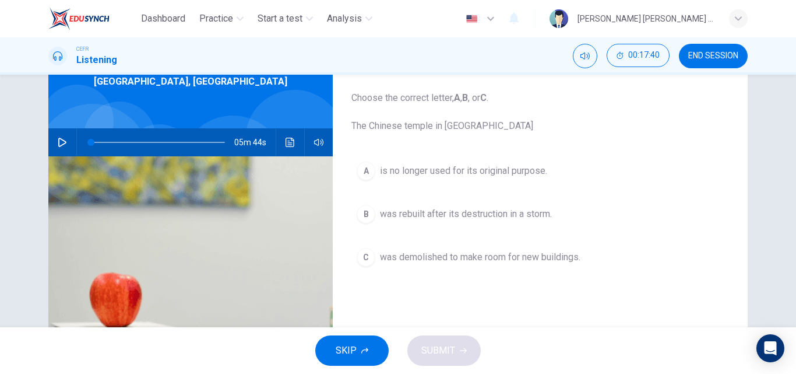
click at [462, 212] on span "was rebuilt after its destruction in a storm." at bounding box center [466, 214] width 172 height 14
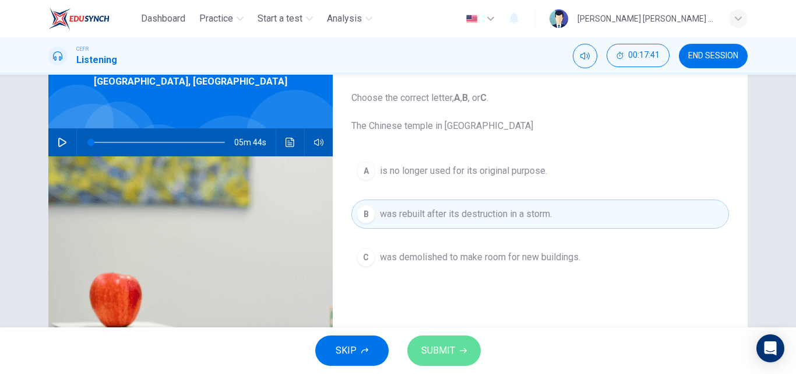
click at [456, 340] on button "SUBMIT" at bounding box center [443, 350] width 73 height 30
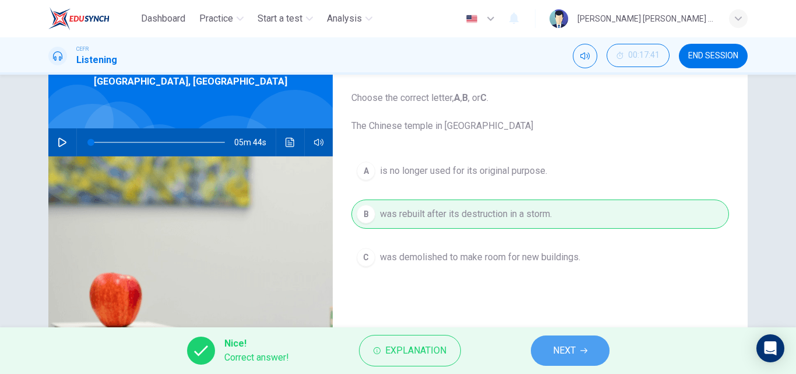
click at [562, 347] on span "NEXT" at bounding box center [564, 350] width 23 height 16
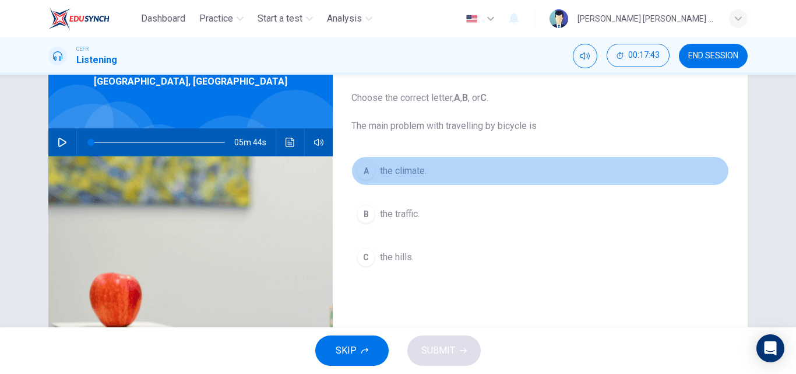
click at [407, 165] on span "the climate." at bounding box center [403, 171] width 47 height 14
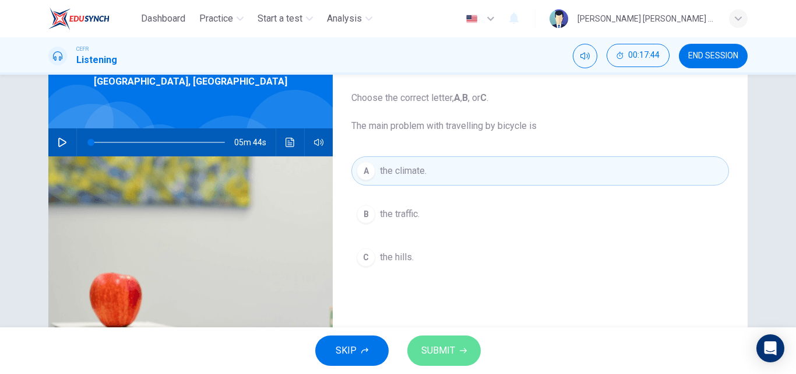
click at [450, 346] on span "SUBMIT" at bounding box center [438, 350] width 34 height 16
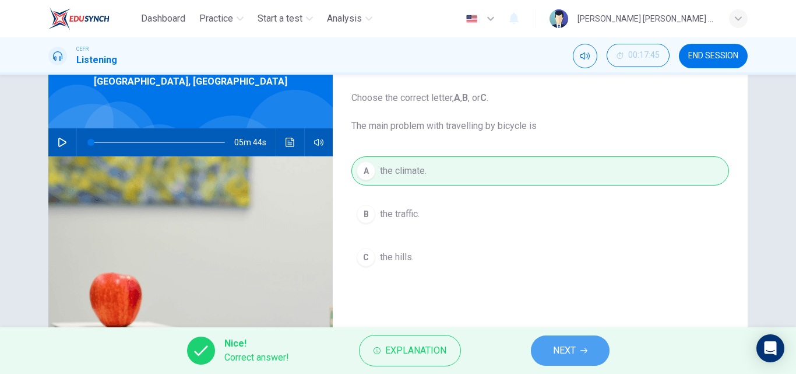
click at [559, 345] on span "NEXT" at bounding box center [564, 350] width 23 height 16
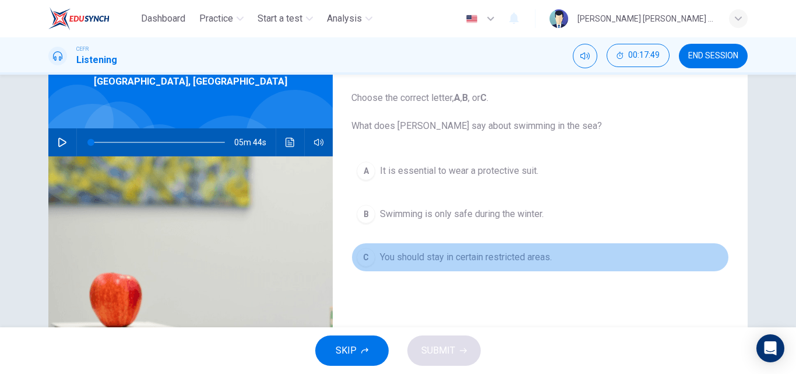
click at [470, 262] on span "You should stay in certain restricted areas." at bounding box center [466, 257] width 172 height 14
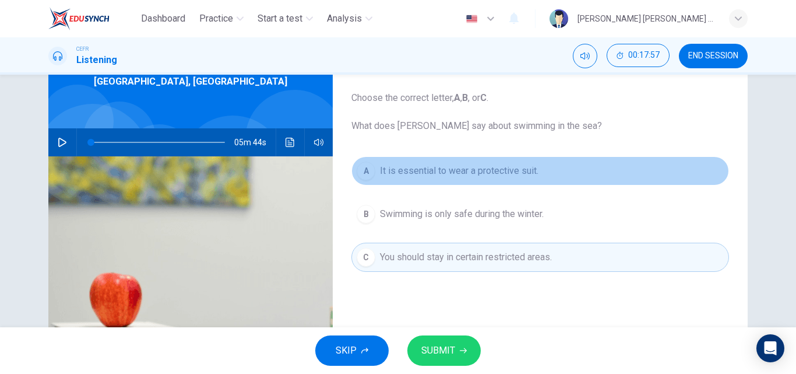
click at [427, 170] on span "It is essential to wear a protective suit." at bounding box center [459, 171] width 159 height 14
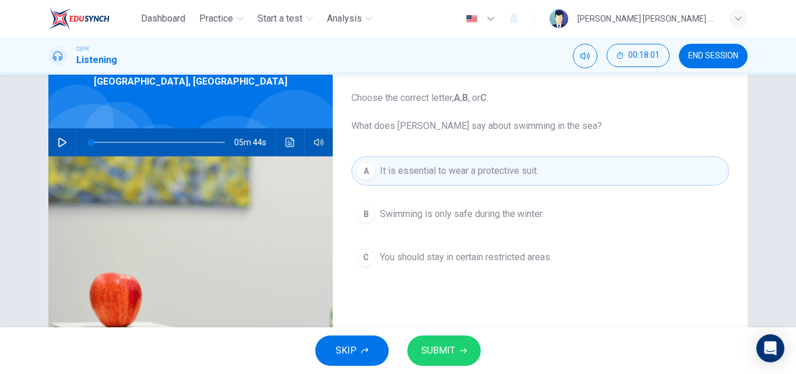
click at [444, 259] on span "You should stay in certain restricted areas." at bounding box center [466, 257] width 172 height 14
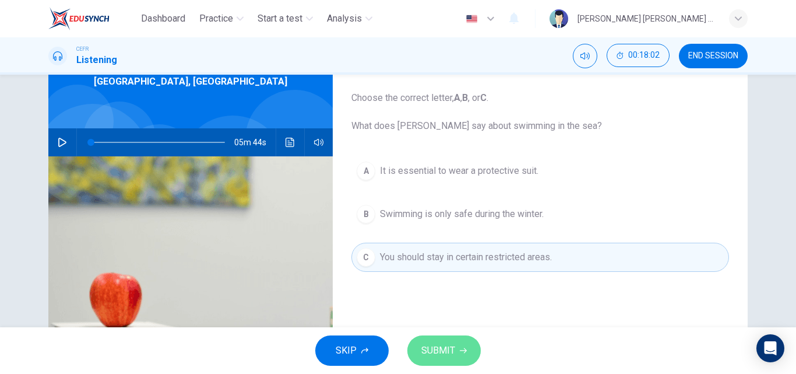
click at [449, 345] on span "SUBMIT" at bounding box center [438, 350] width 34 height 16
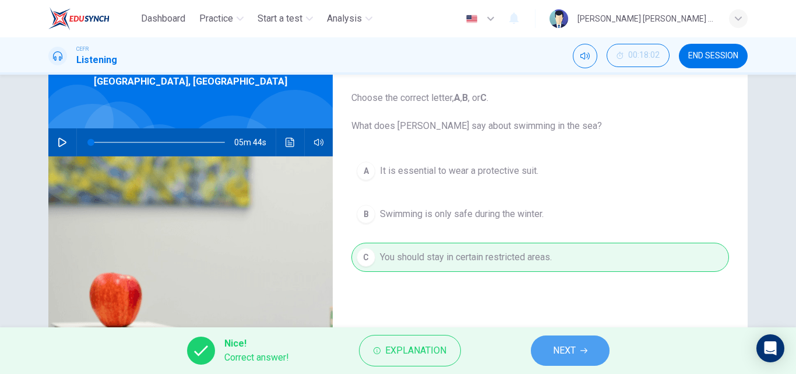
click at [554, 348] on span "NEXT" at bounding box center [564, 350] width 23 height 16
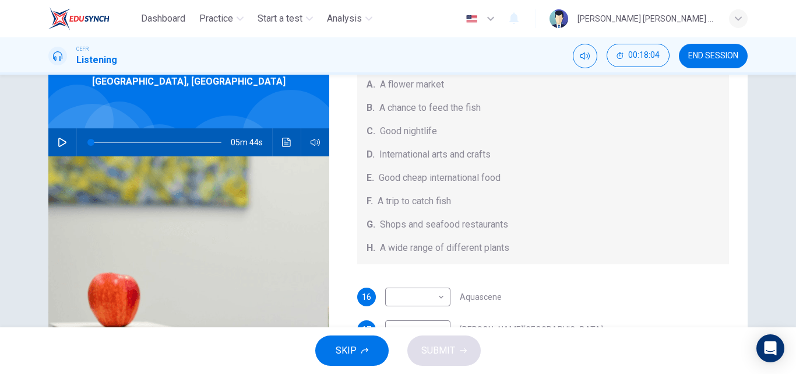
scroll to position [114, 0]
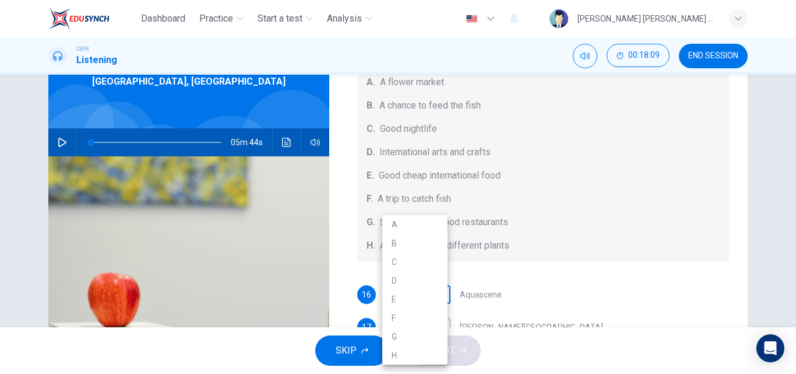
click at [437, 288] on body "Dashboard Practice Start a test Analysis English en ​ [PERSON_NAME] [PERSON_NAM…" at bounding box center [398, 187] width 796 height 374
click at [416, 241] on li "B" at bounding box center [414, 243] width 65 height 19
type input "B"
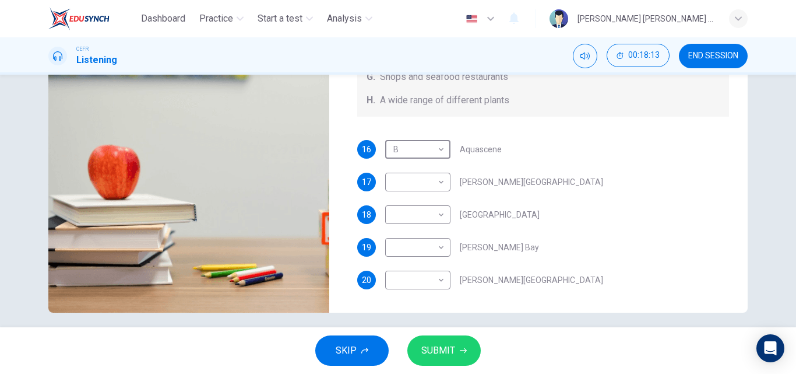
scroll to position [195, 0]
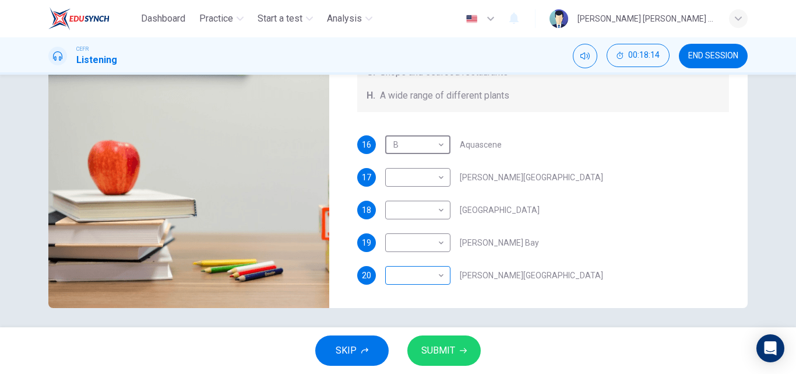
click at [441, 273] on body "Dashboard Practice Start a test Analysis English en ​ [PERSON_NAME] [PERSON_NAM…" at bounding box center [398, 187] width 796 height 374
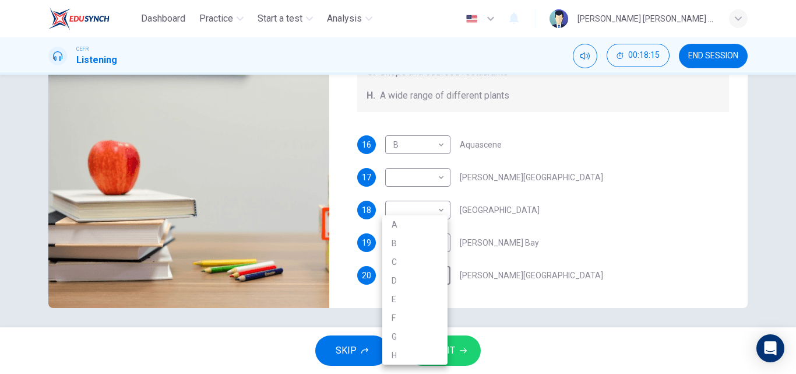
click at [409, 260] on li "C" at bounding box center [414, 261] width 65 height 19
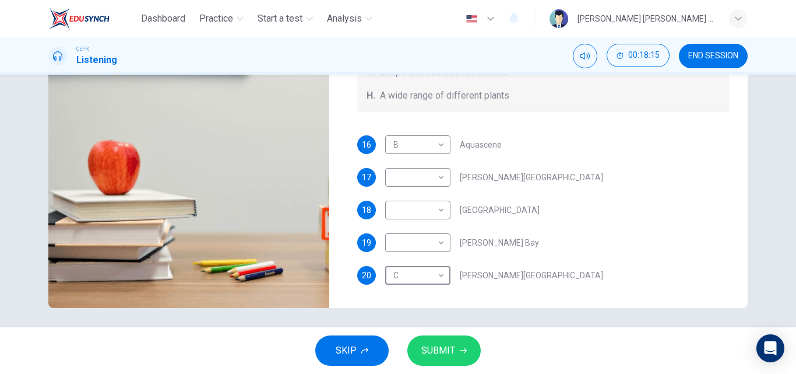
type input "C"
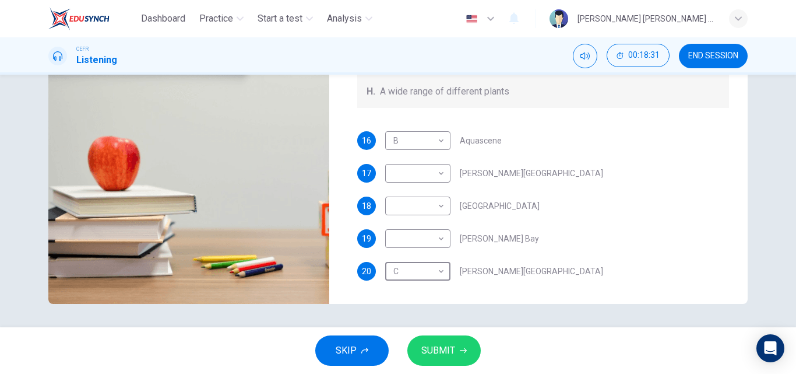
scroll to position [131, 0]
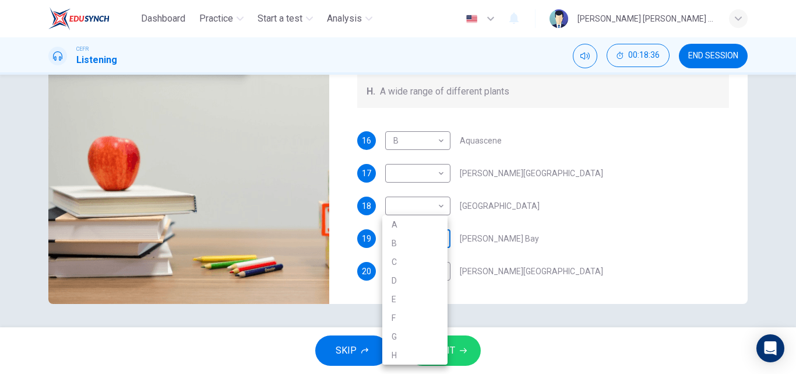
click at [438, 238] on body "Dashboard Practice Start a test Analysis English en ​ [PERSON_NAME] [PERSON_NAM…" at bounding box center [398, 187] width 796 height 374
click at [402, 352] on li "H" at bounding box center [414, 355] width 65 height 19
type input "H"
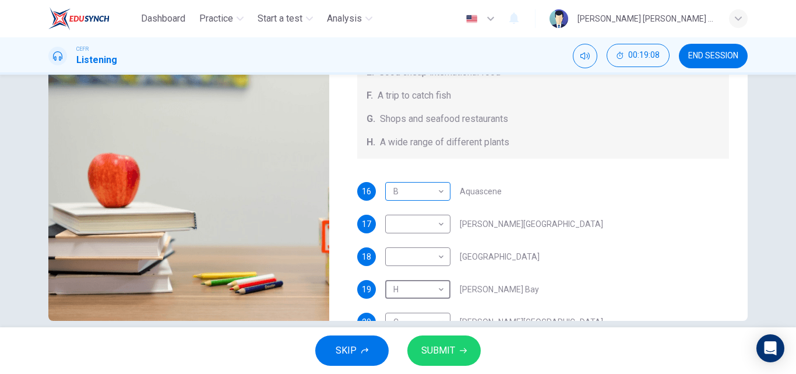
scroll to position [98, 0]
click at [427, 224] on body "Dashboard Practice Start a test Analysis English en ​ [PERSON_NAME] [PERSON_NAM…" at bounding box center [398, 187] width 796 height 374
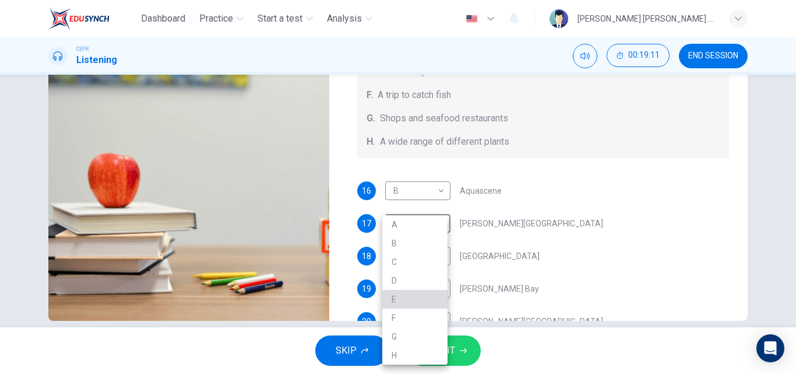
click at [416, 306] on li "E" at bounding box center [414, 299] width 65 height 19
type input "E"
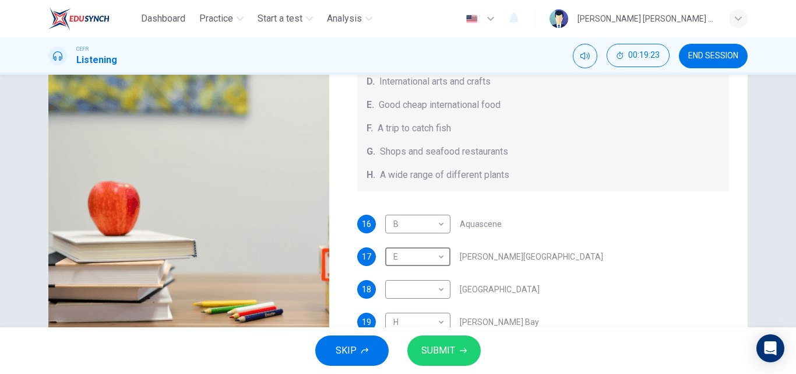
scroll to position [131, 0]
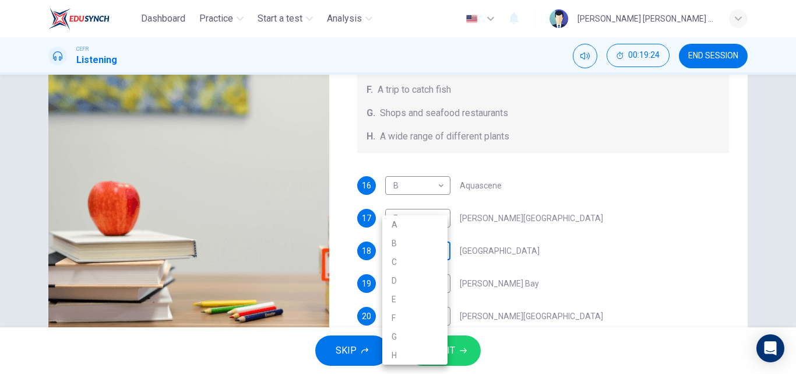
click at [427, 254] on body "Dashboard Practice Start a test Analysis English en ​ [PERSON_NAME] [PERSON_NAM…" at bounding box center [398, 187] width 796 height 374
click at [418, 330] on li "G" at bounding box center [414, 336] width 65 height 19
type input "G"
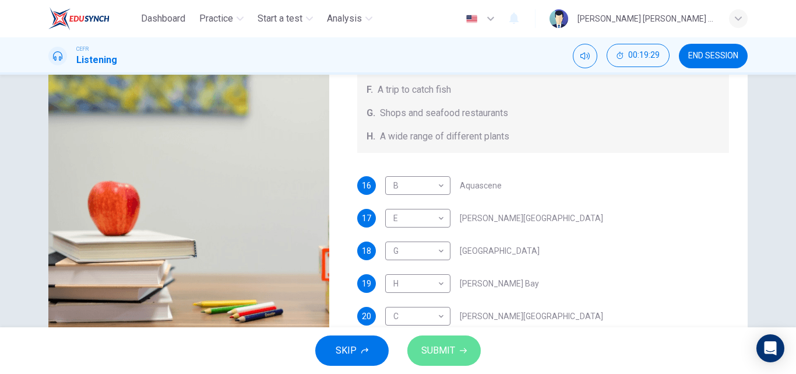
click at [448, 350] on span "SUBMIT" at bounding box center [438, 350] width 34 height 16
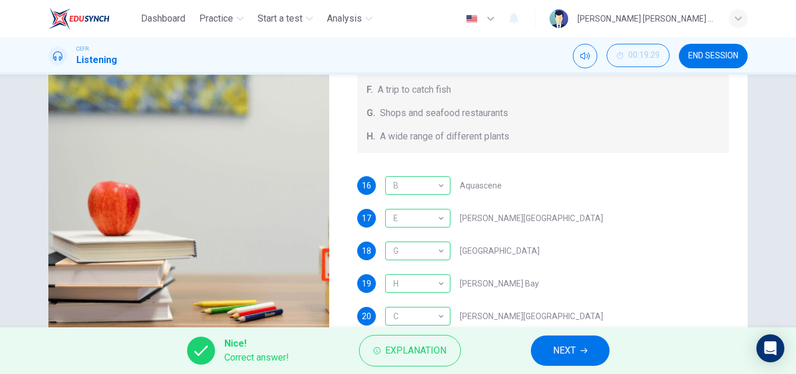
scroll to position [199, 0]
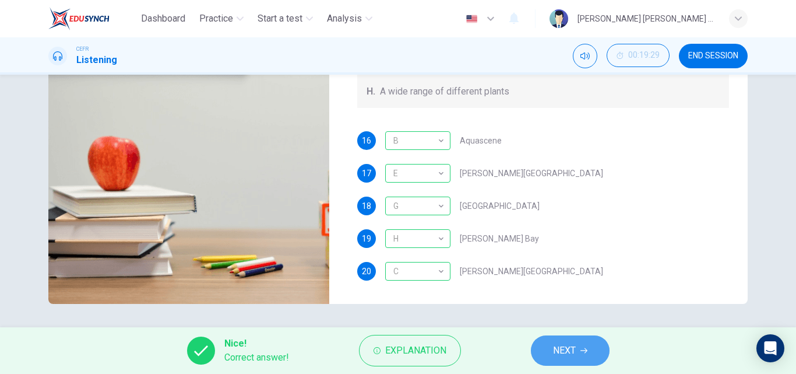
click at [556, 348] on span "NEXT" at bounding box center [564, 350] width 23 height 16
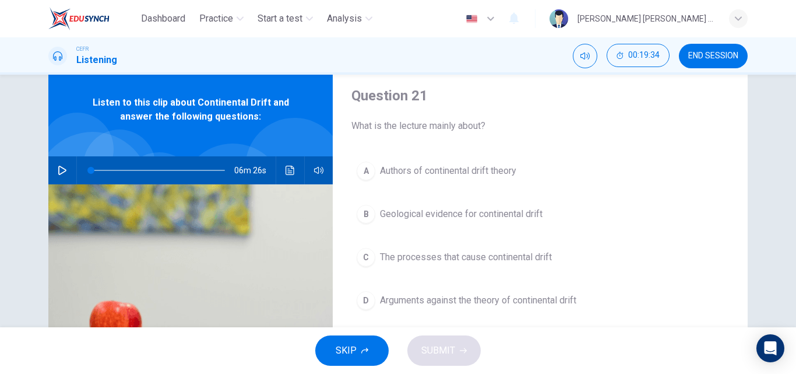
scroll to position [36, 0]
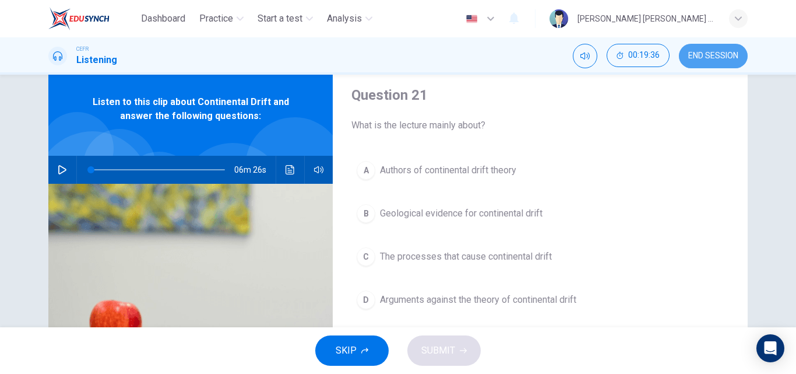
click at [695, 56] on span "END SESSION" at bounding box center [713, 55] width 50 height 9
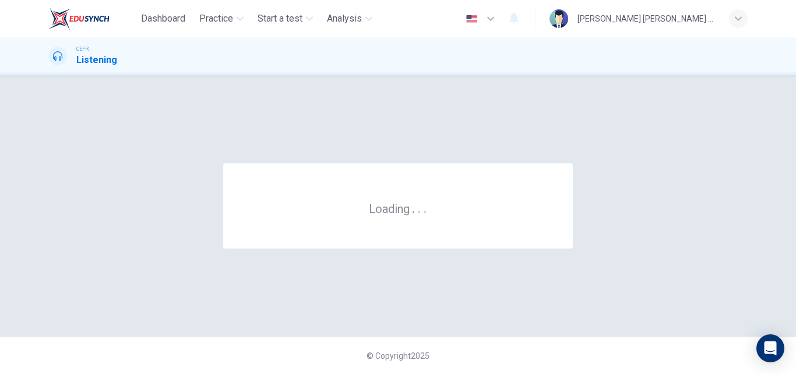
scroll to position [0, 0]
